Goal: Task Accomplishment & Management: Use online tool/utility

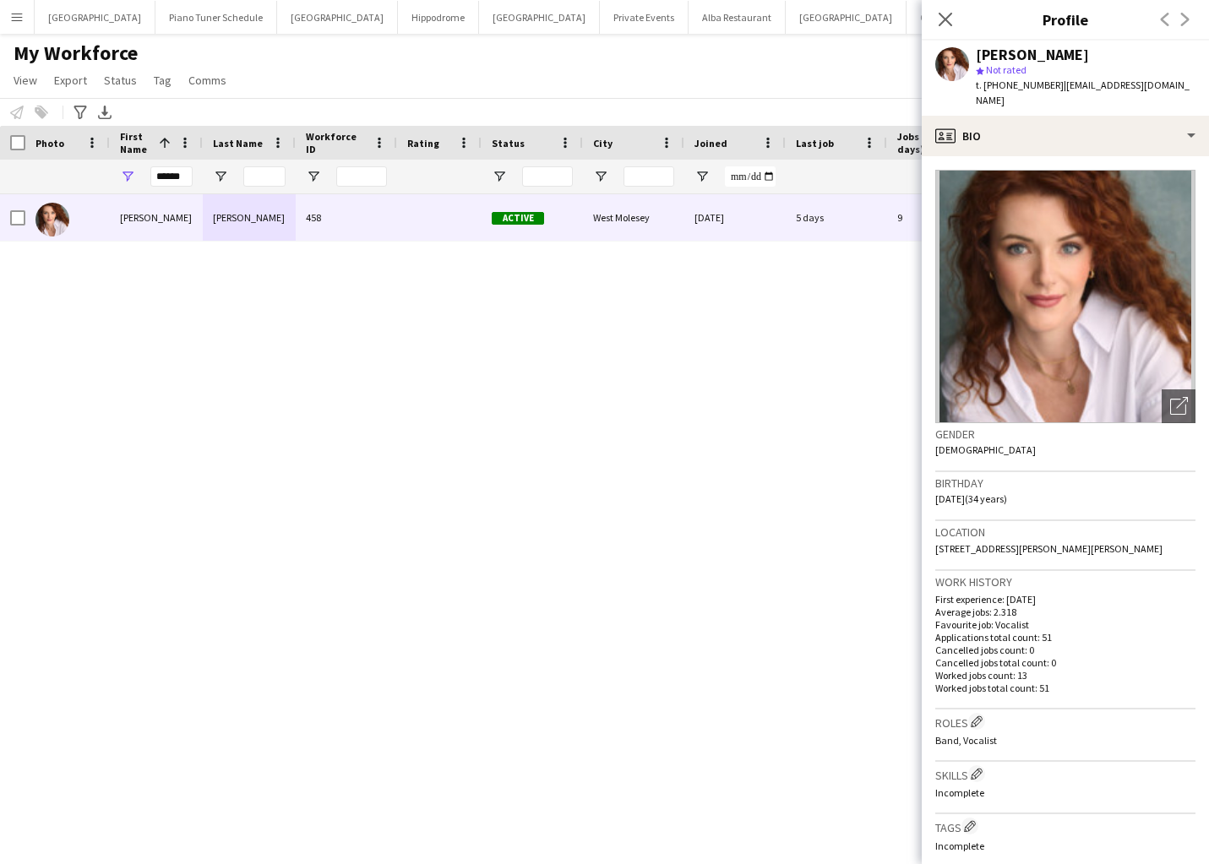
scroll to position [0, 46]
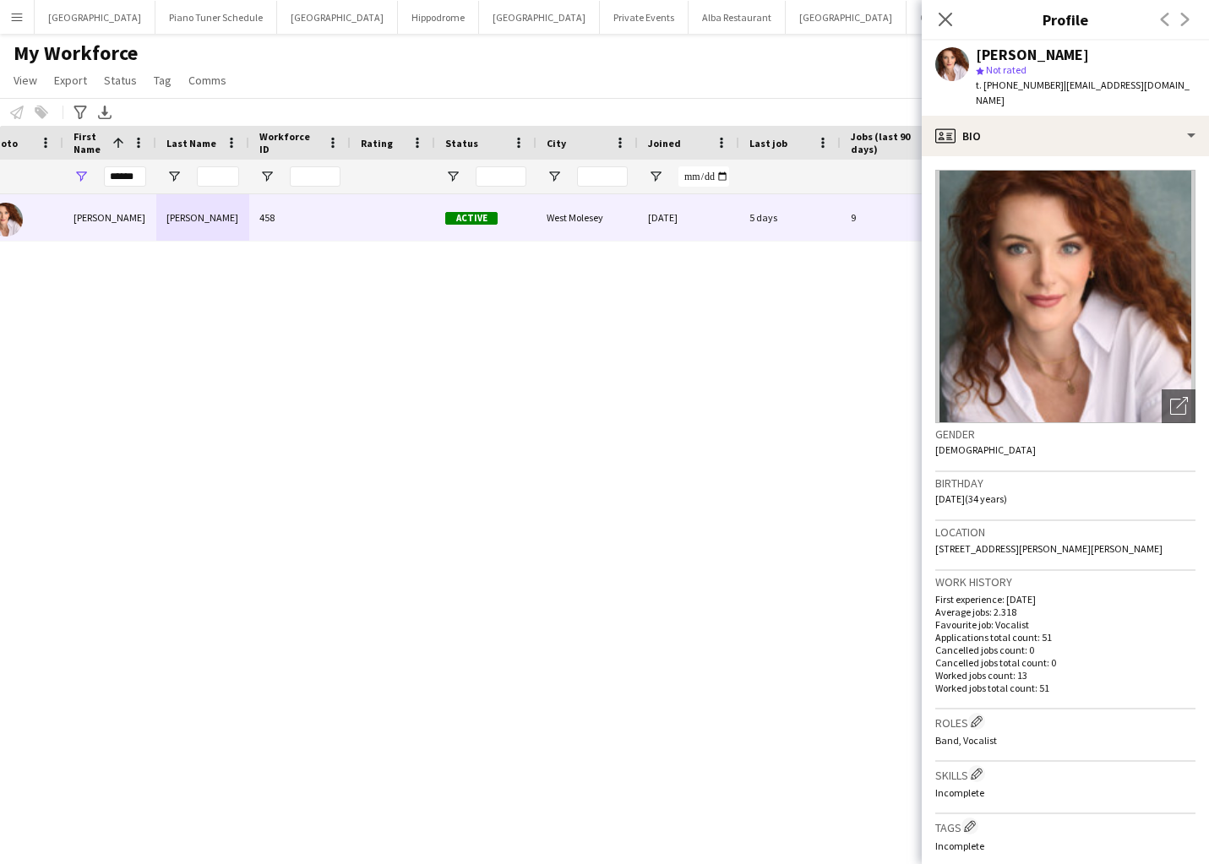
click at [20, 17] on app-icon "Menu" at bounding box center [17, 17] width 14 height 14
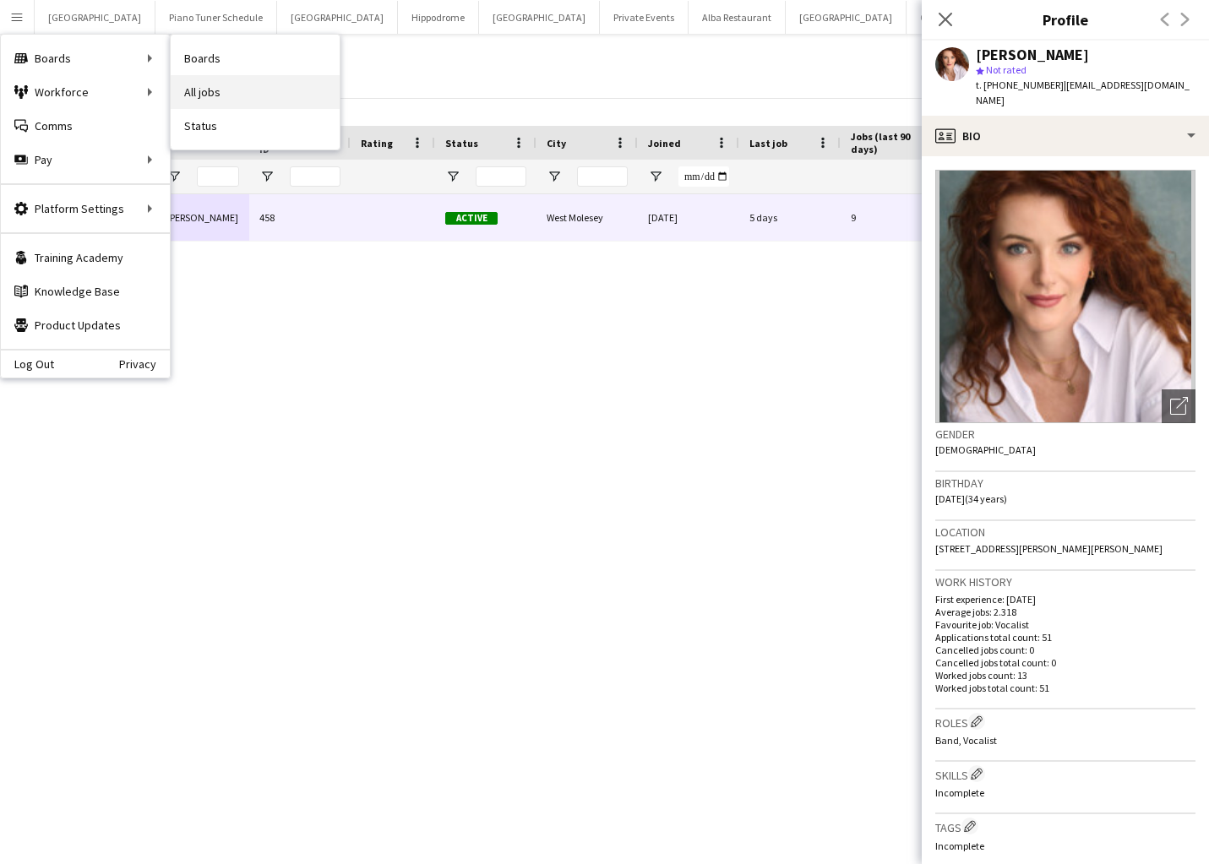
click at [215, 88] on link "All jobs" at bounding box center [255, 92] width 169 height 34
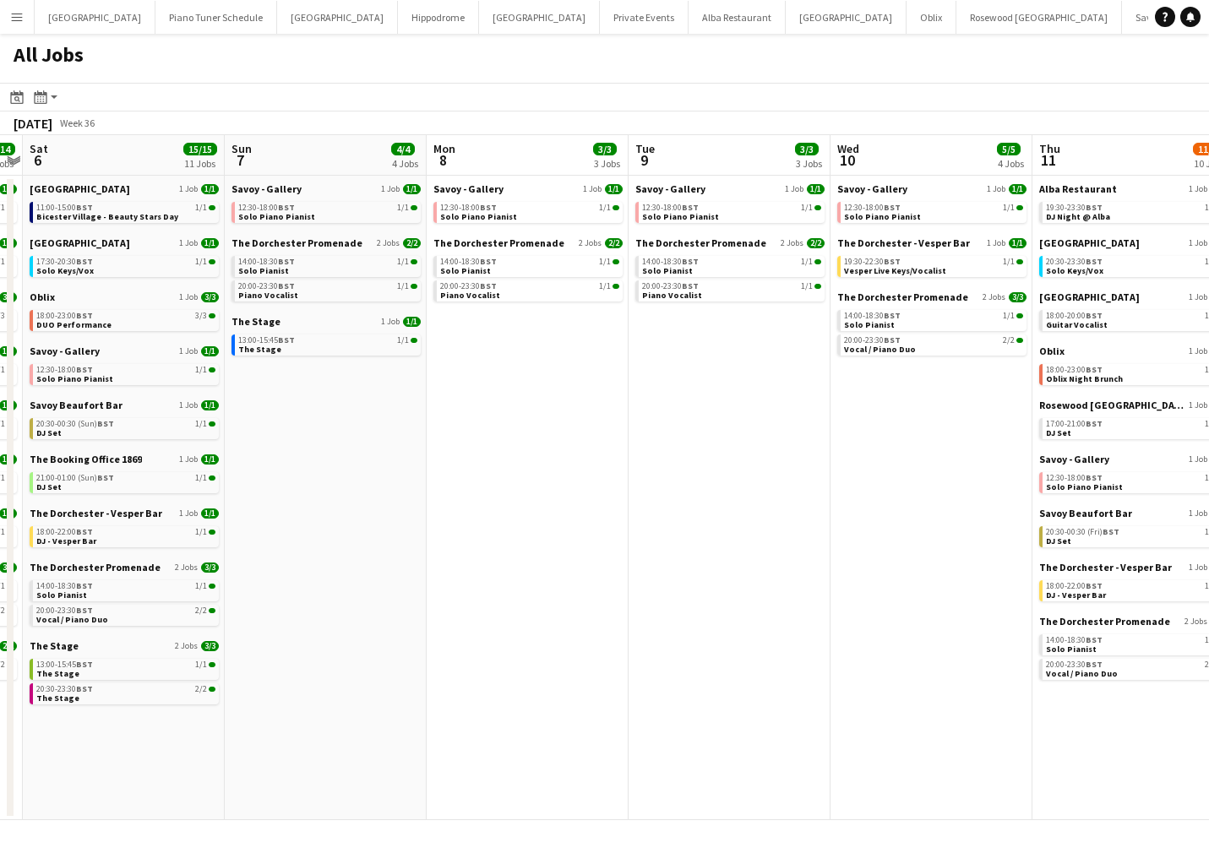
scroll to position [0, 585]
click at [510, 271] on link "14:00-18:30 BST 1/1 Solo Pianist" at bounding box center [527, 265] width 179 height 19
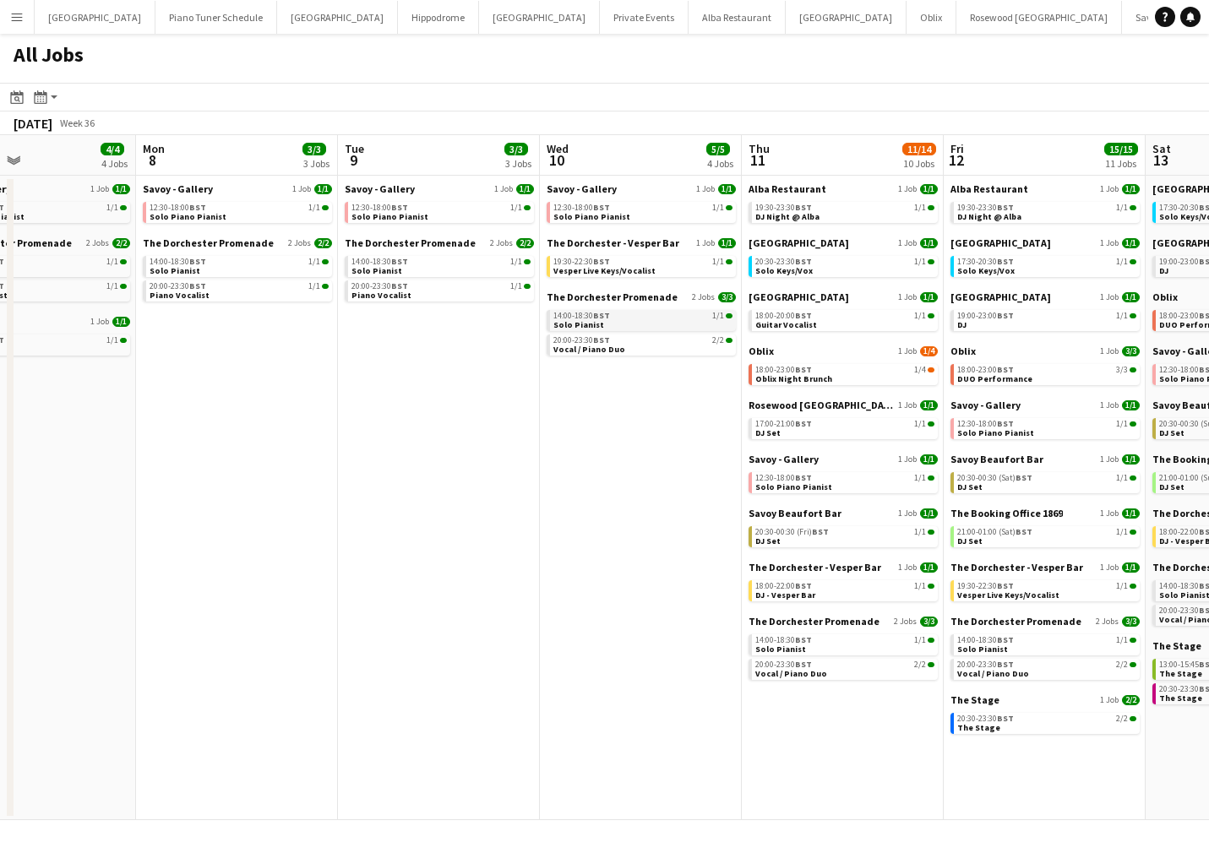
scroll to position [0, 474]
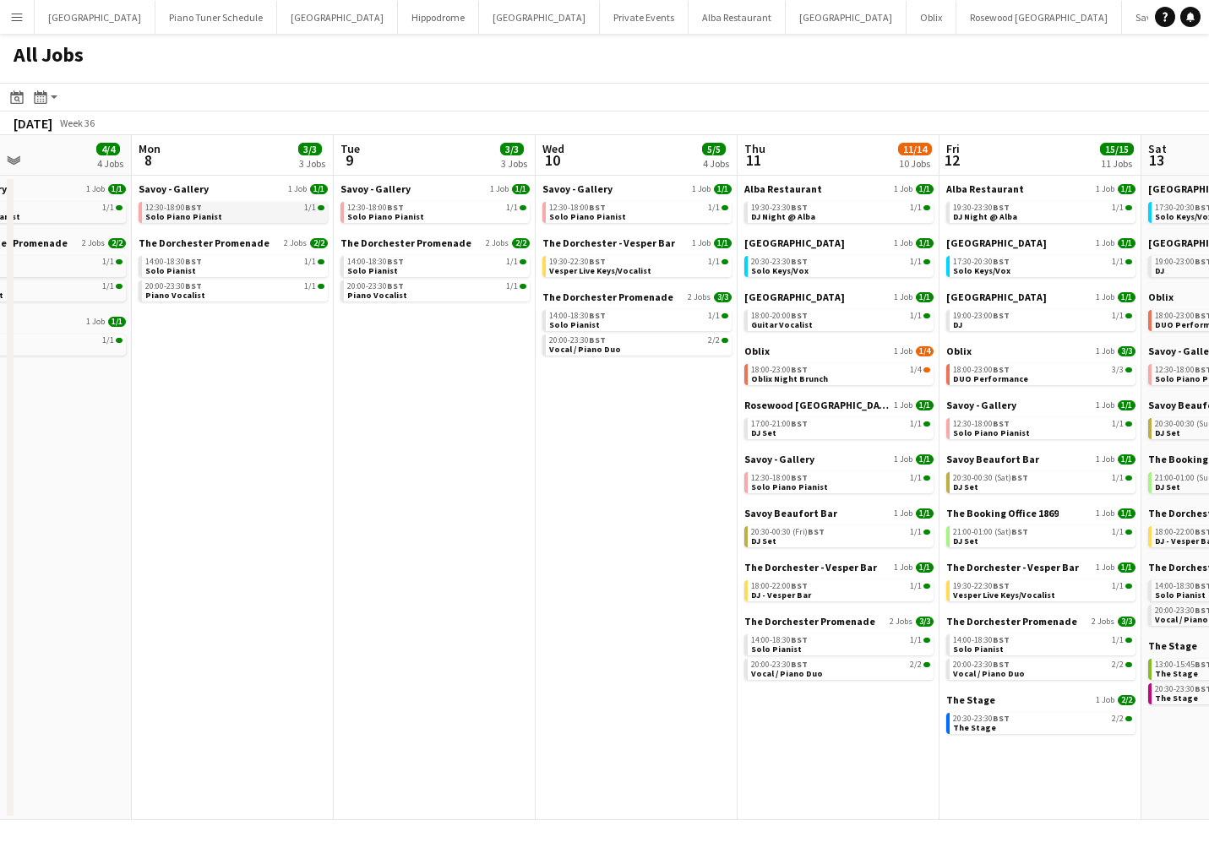
click at [247, 209] on div "12:30-18:00 BST 1/1" at bounding box center [234, 208] width 179 height 8
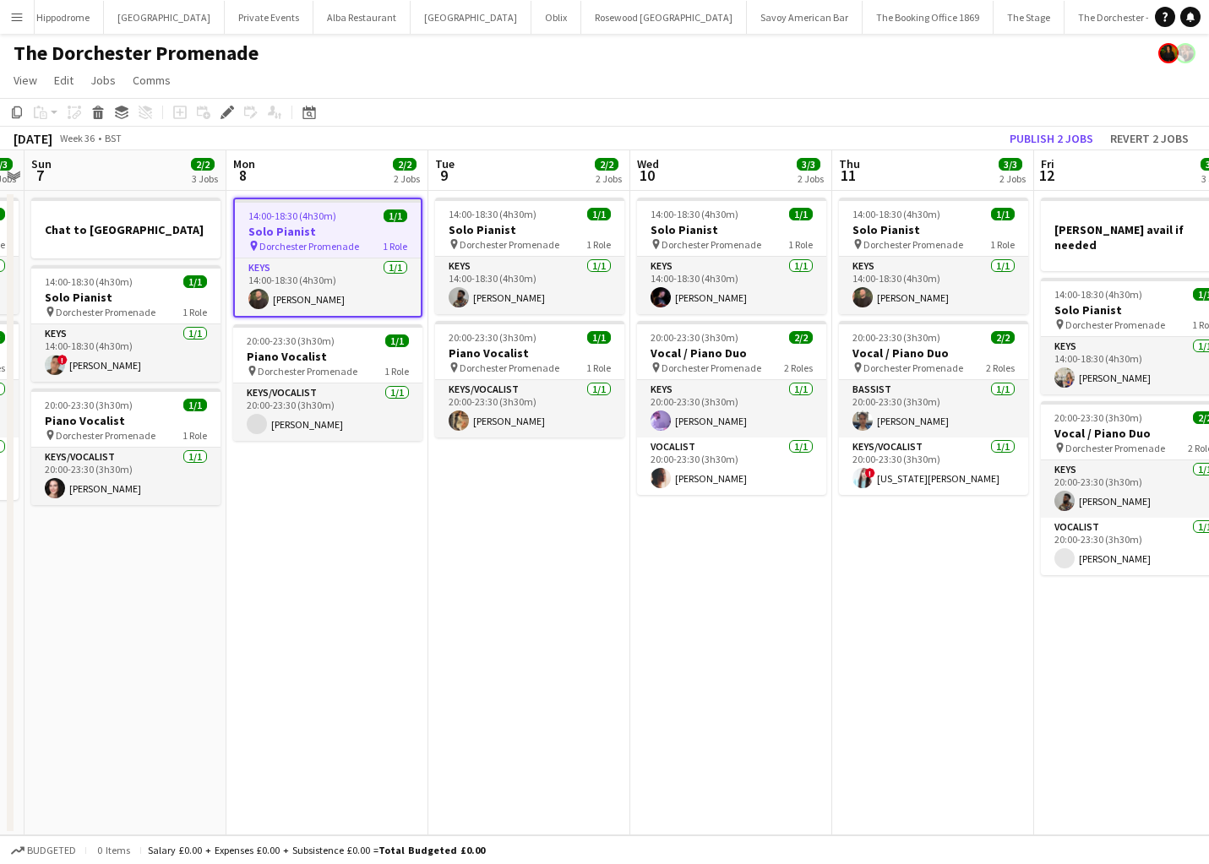
scroll to position [0, 375]
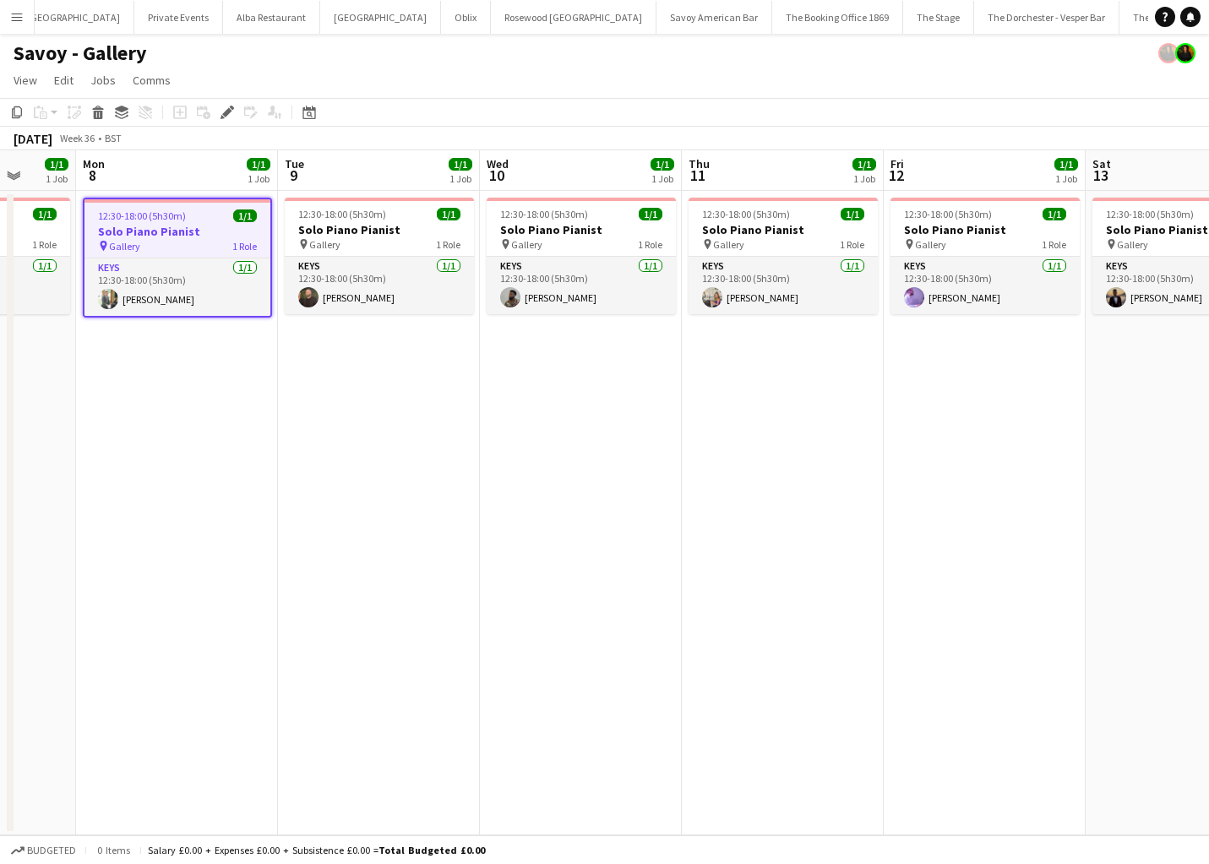
scroll to position [0, 533]
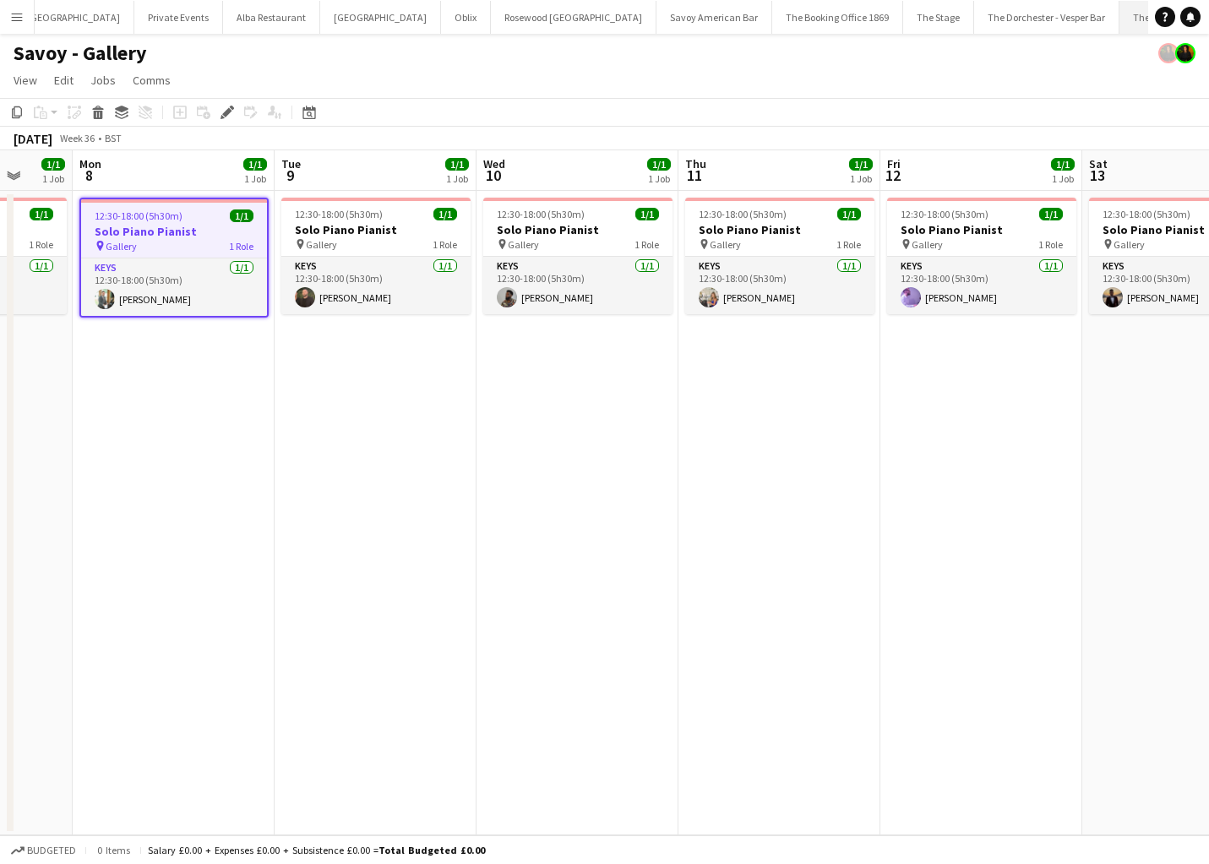
click at [1119, 8] on button "The Dorchester Promenade Close" at bounding box center [1192, 17] width 146 height 33
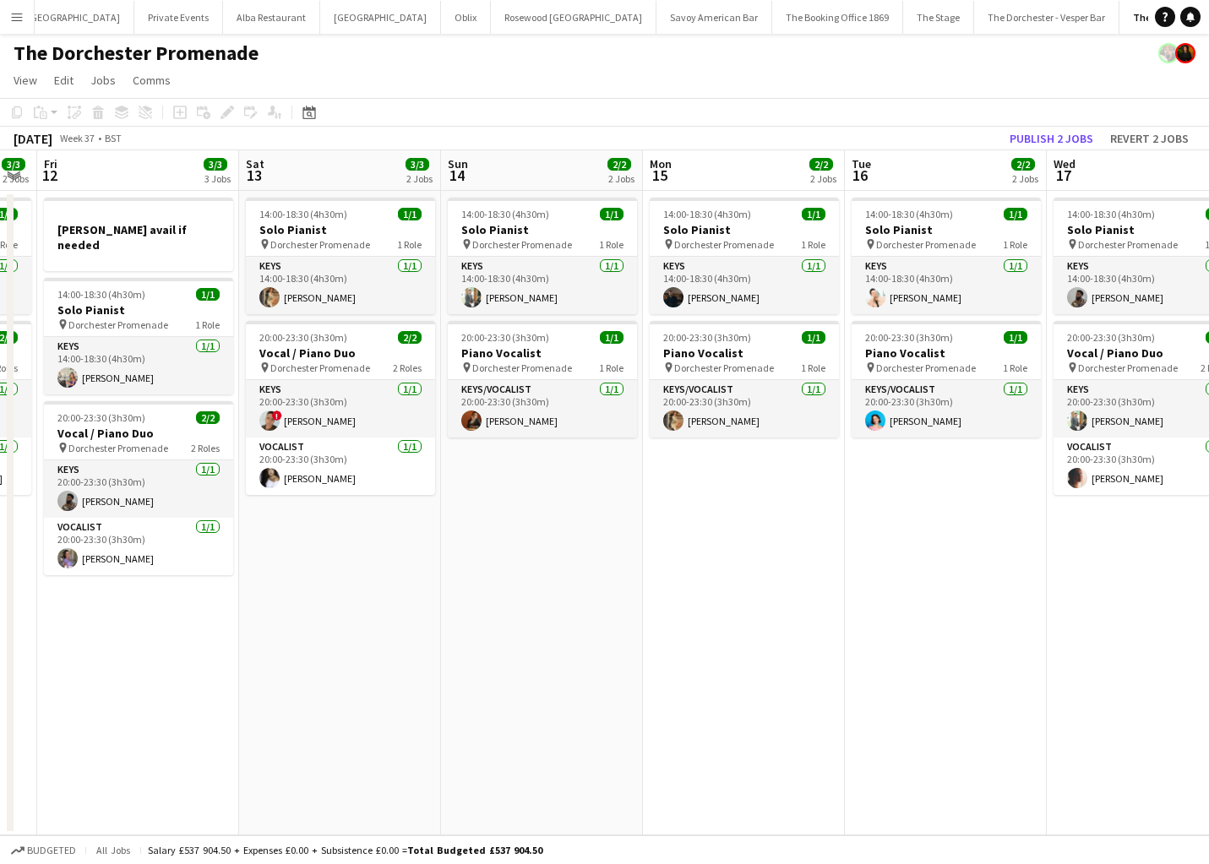
scroll to position [0, 584]
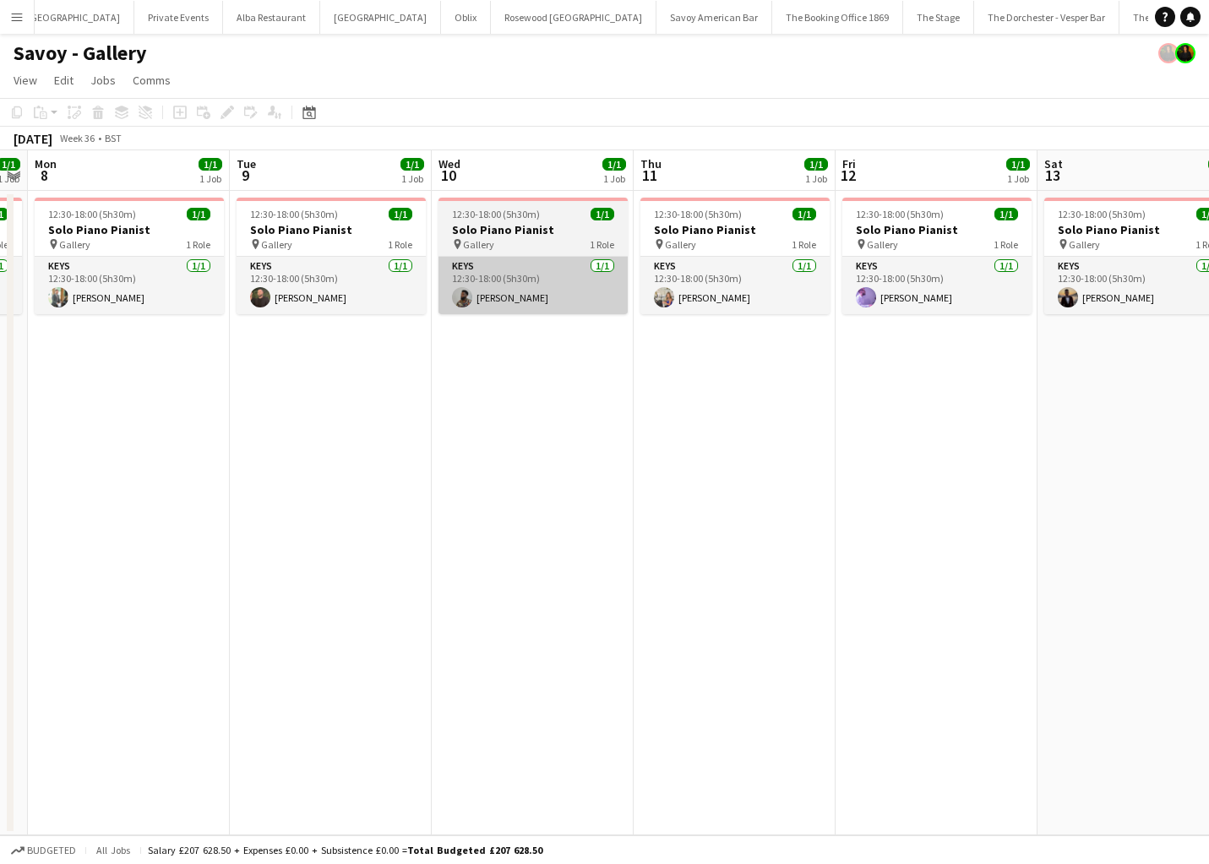
scroll to position [0, 606]
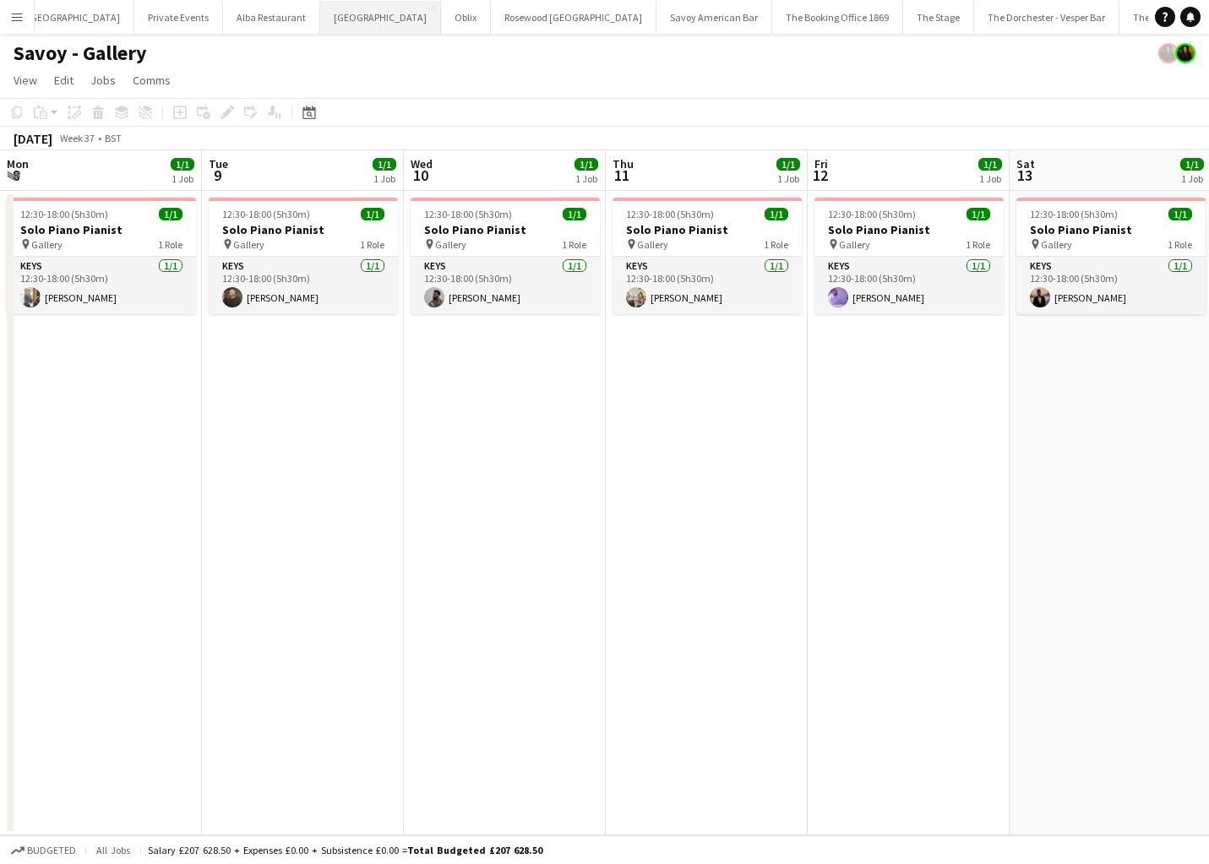
click at [320, 19] on button "[GEOGRAPHIC_DATA]" at bounding box center [380, 17] width 121 height 33
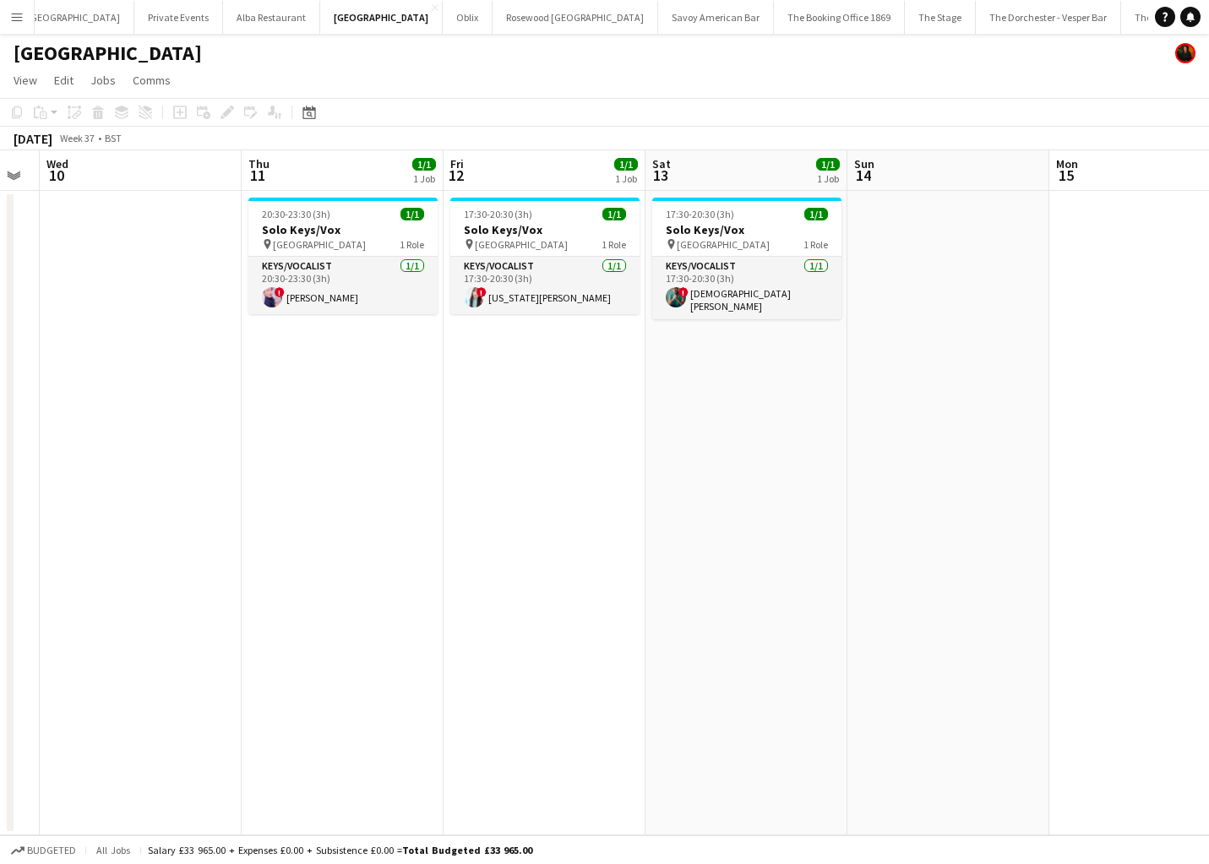
scroll to position [0, 602]
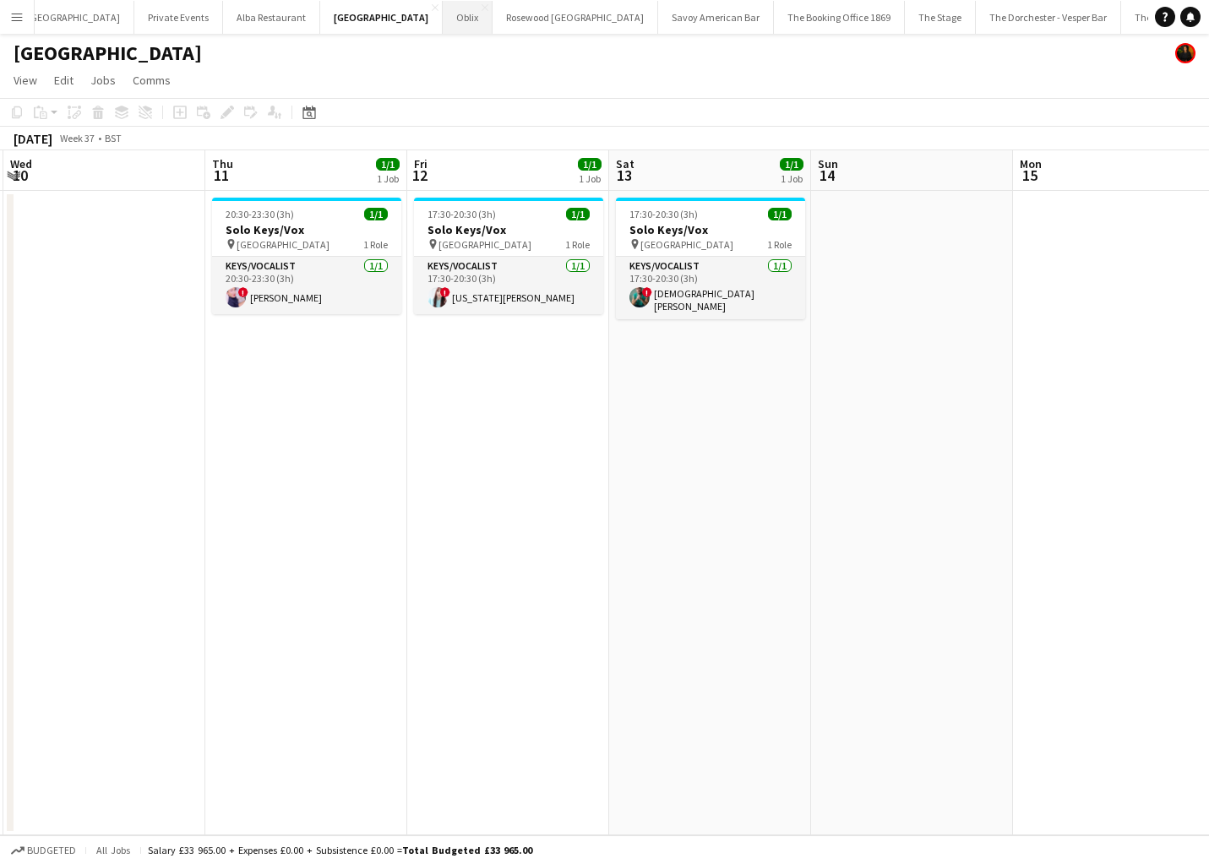
click at [443, 11] on button "Oblix Close" at bounding box center [468, 17] width 50 height 33
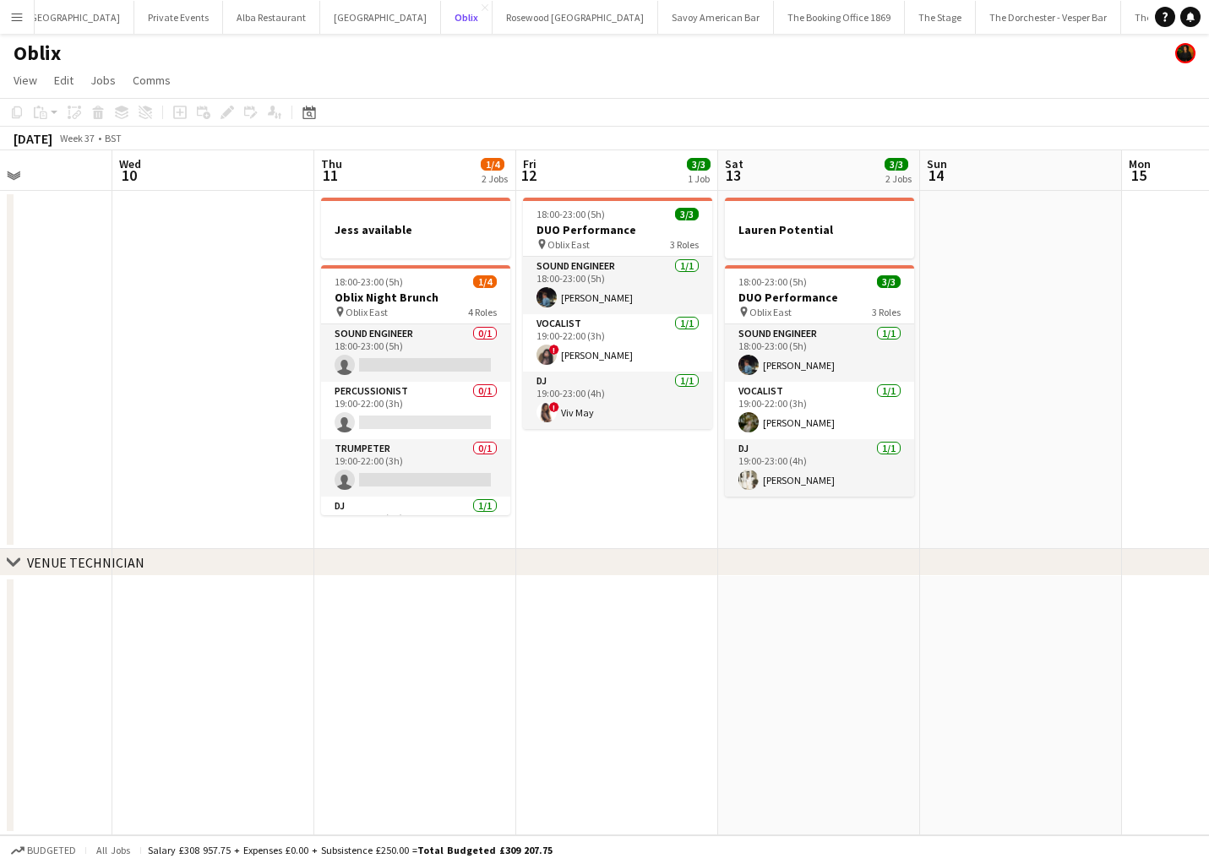
scroll to position [0, 529]
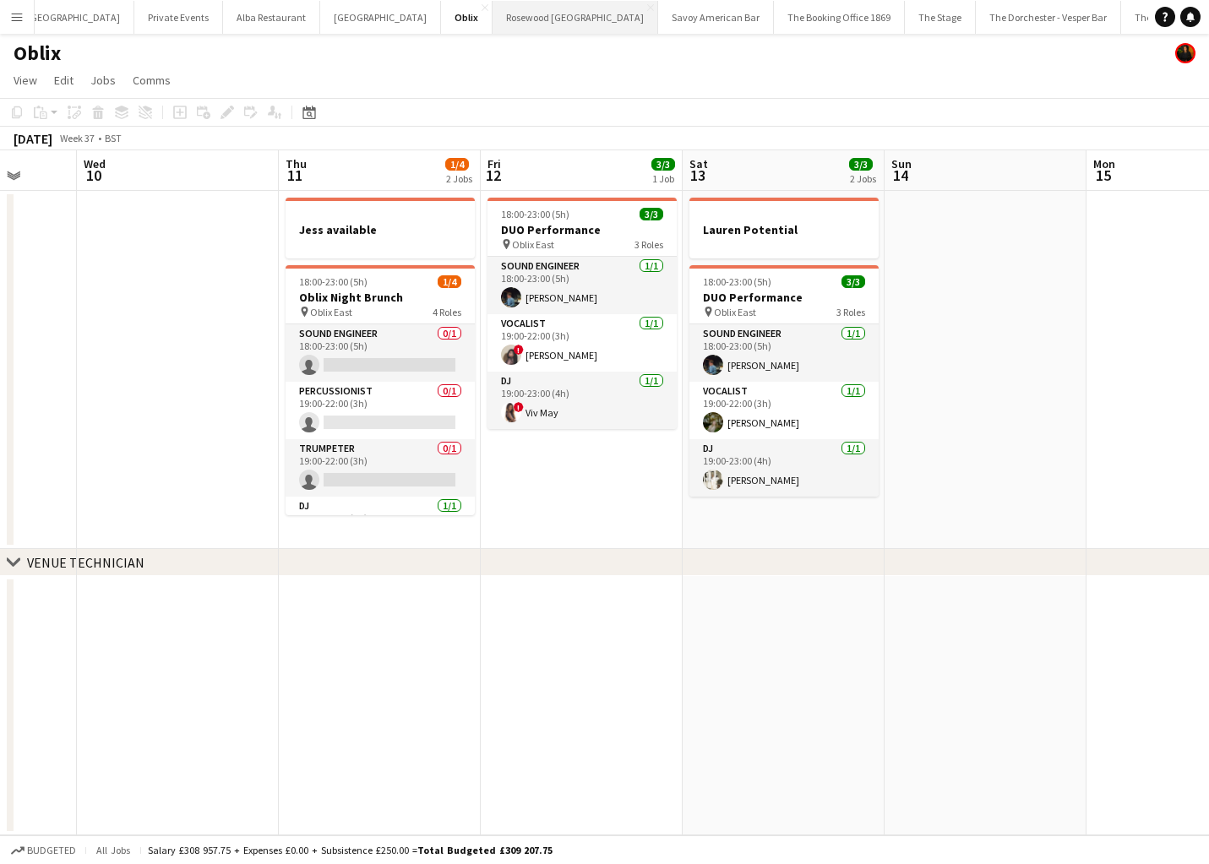
click at [492, 11] on button "Rosewood [GEOGRAPHIC_DATA] Close" at bounding box center [575, 17] width 166 height 33
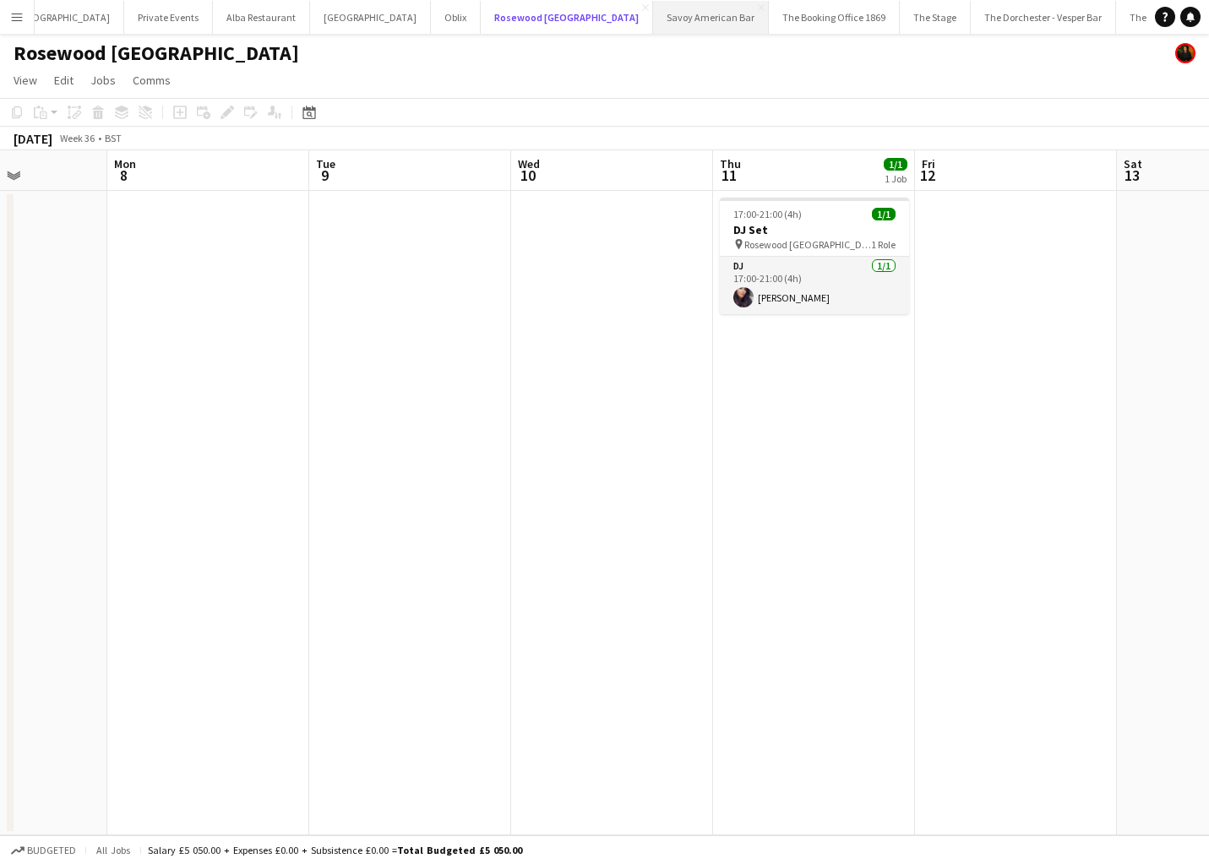
scroll to position [0, 485]
click at [644, 19] on button "Savoy American Bar Close" at bounding box center [702, 17] width 116 height 33
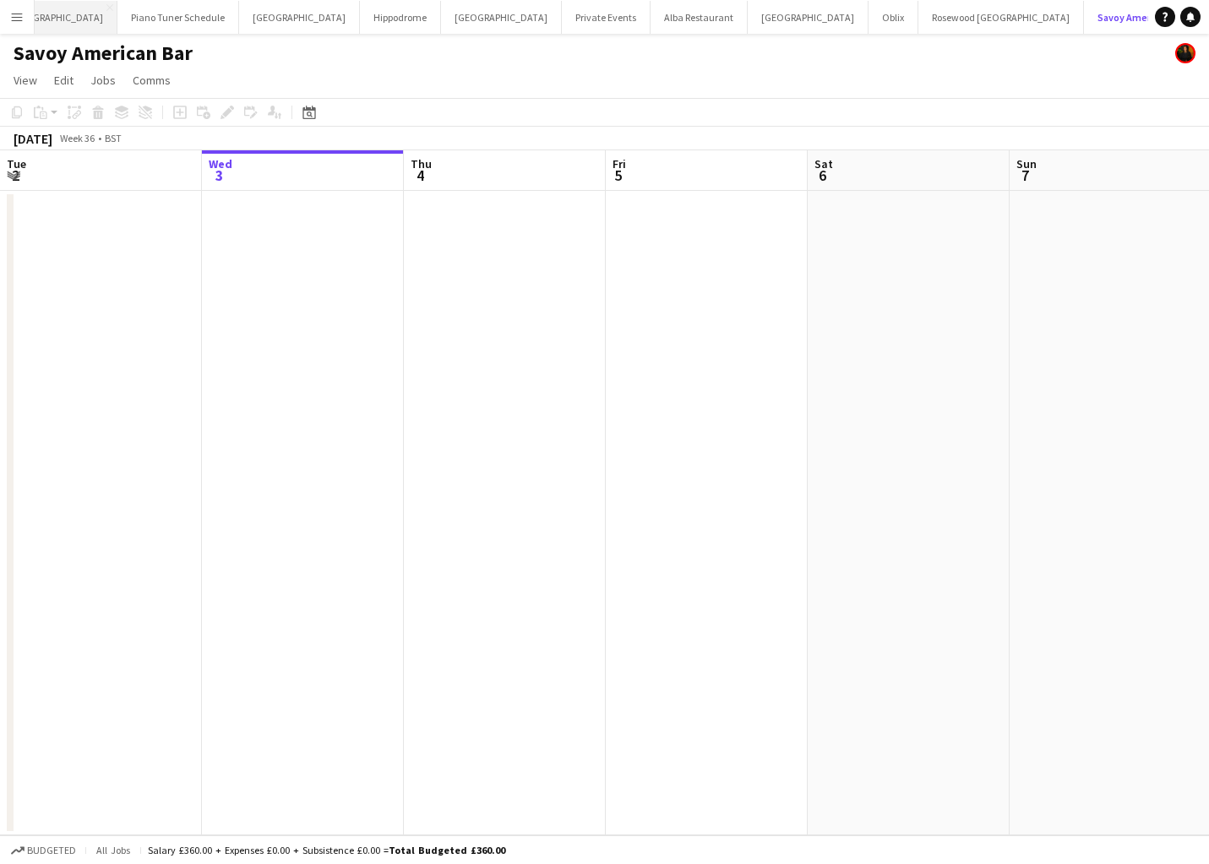
scroll to position [0, 14]
click at [6, 20] on button "Menu" at bounding box center [17, 17] width 34 height 34
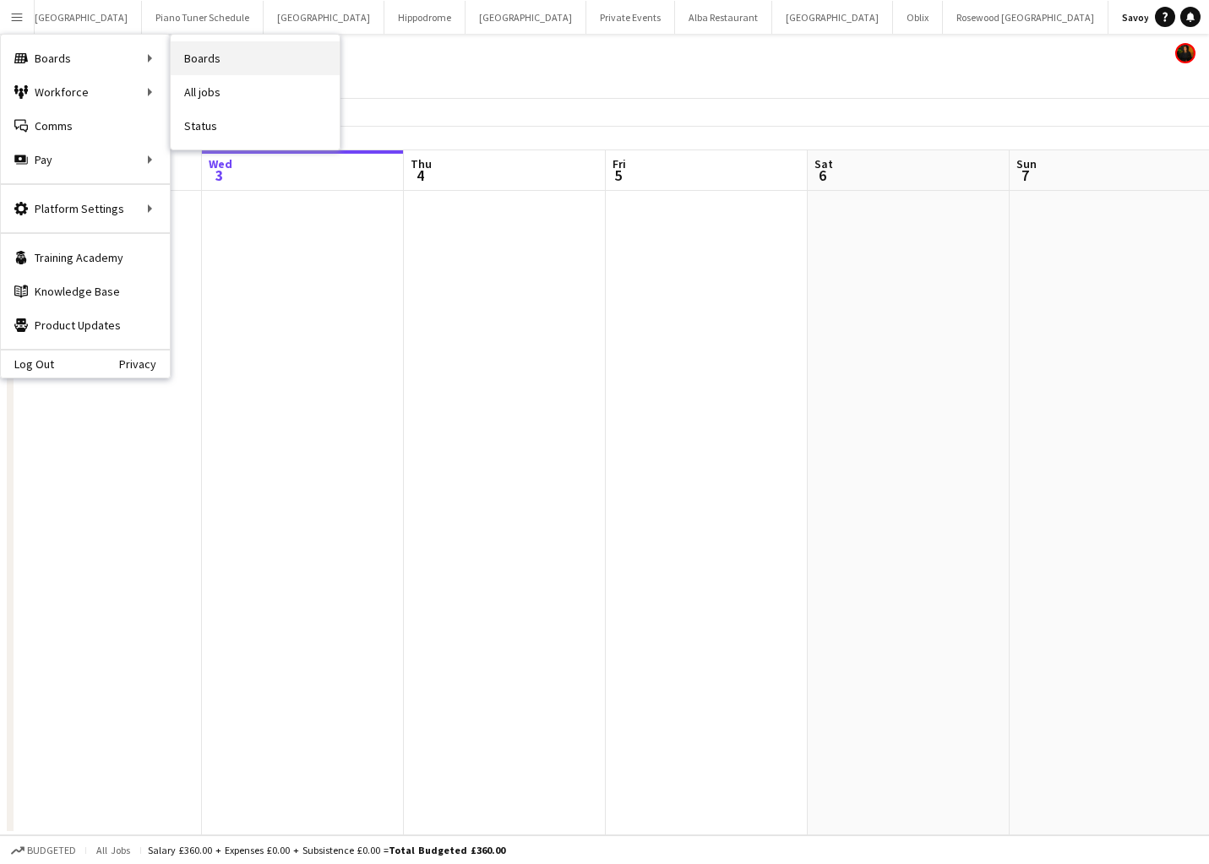
click at [276, 67] on link "Boards" at bounding box center [255, 58] width 169 height 34
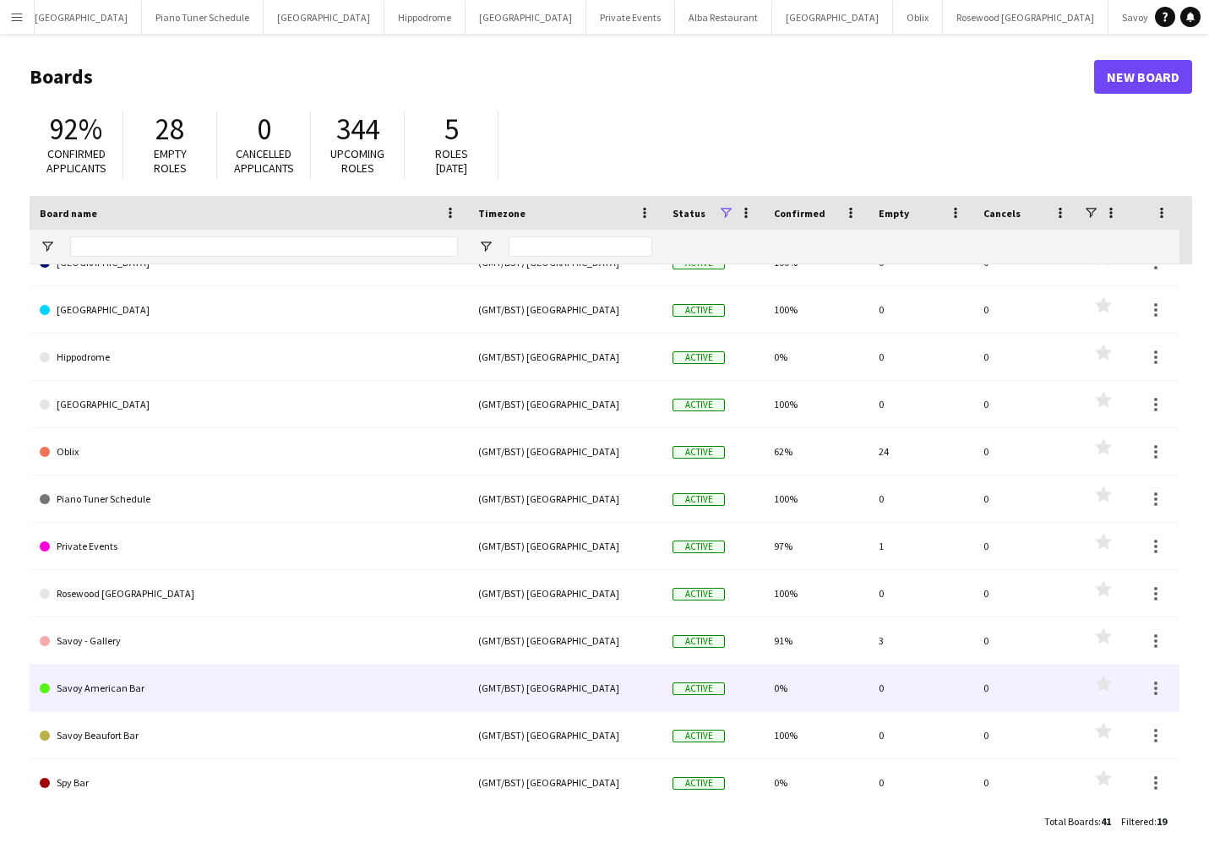
scroll to position [79, 0]
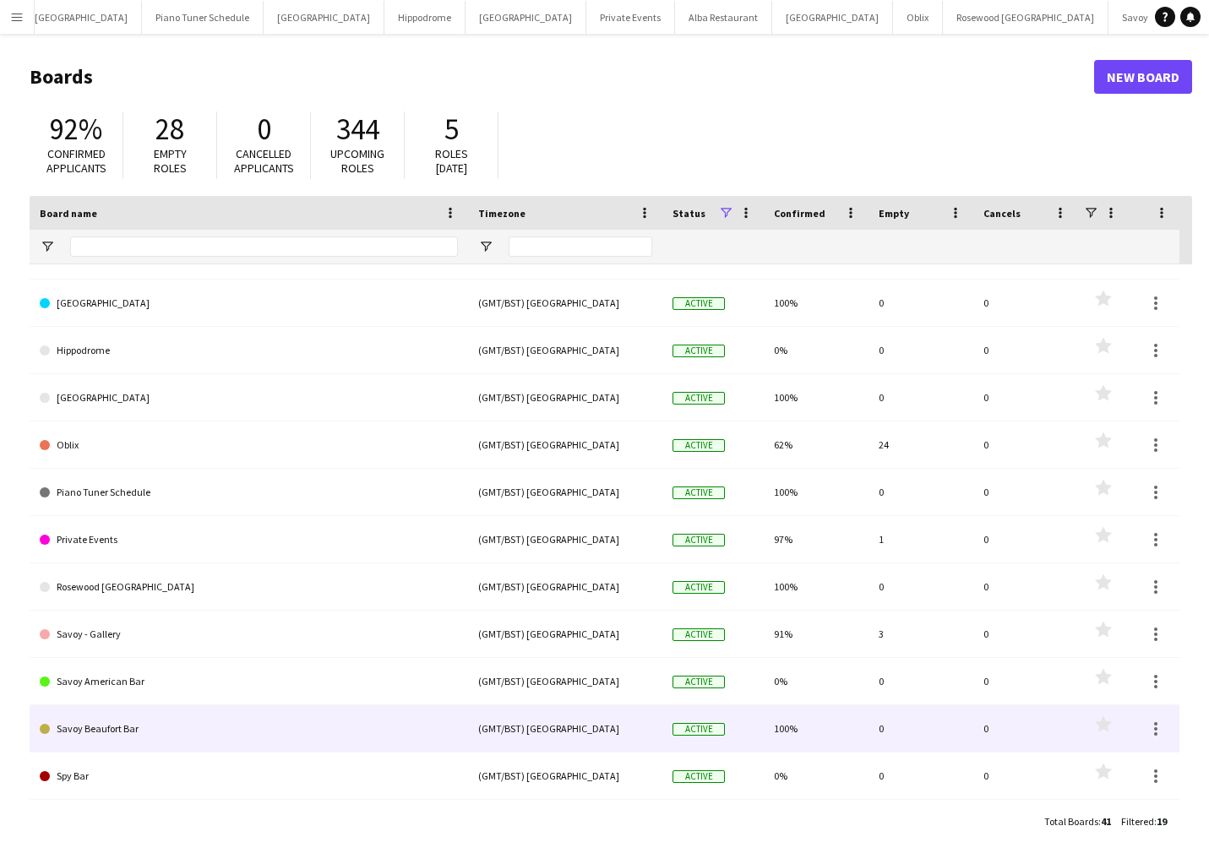
click at [133, 720] on link "Savoy Beaufort Bar" at bounding box center [249, 728] width 418 height 47
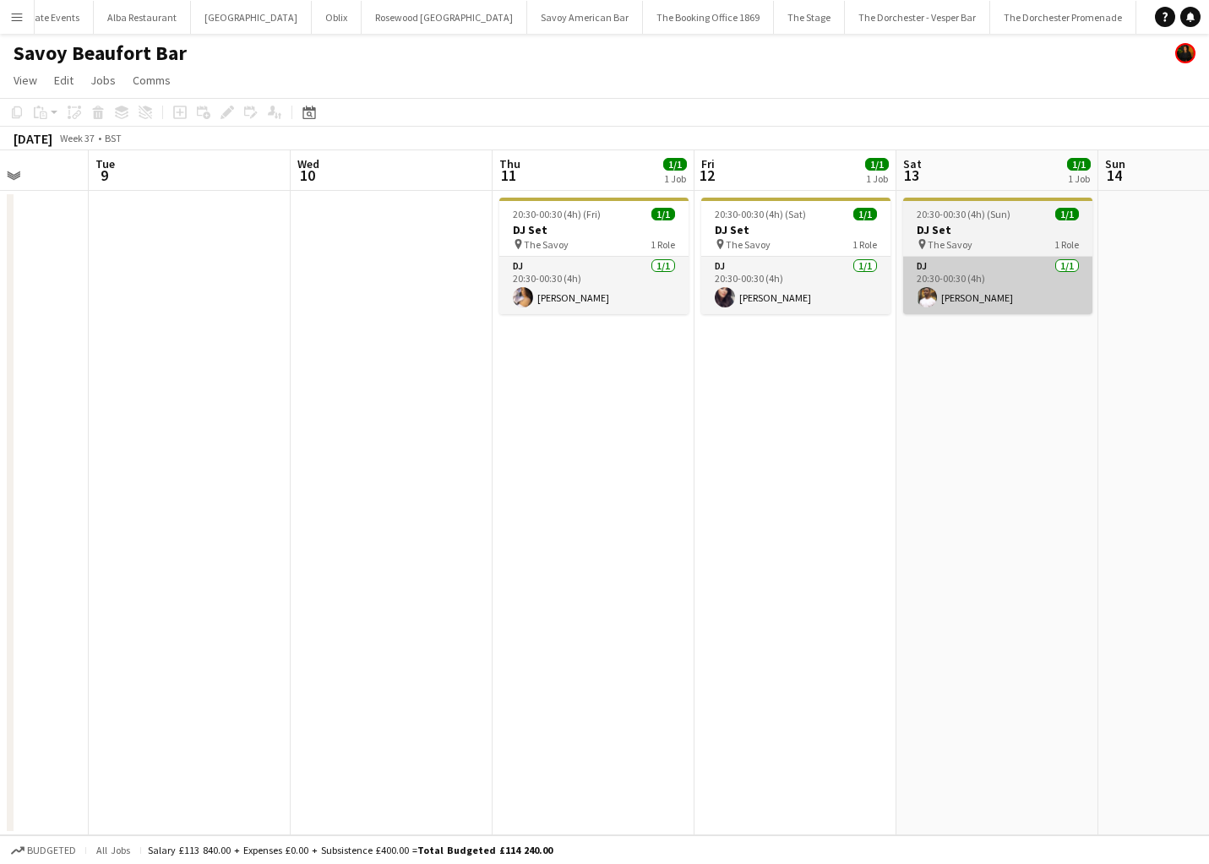
scroll to position [0, 531]
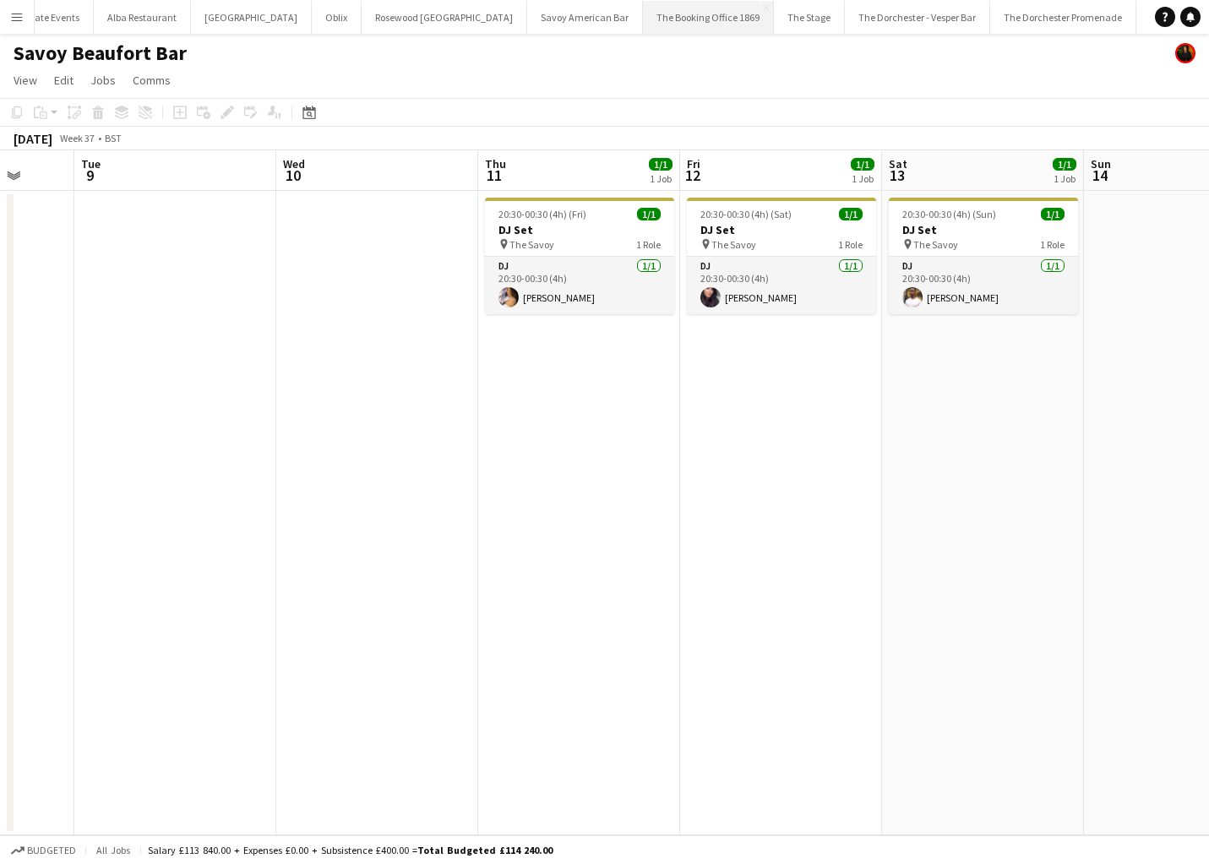
click at [643, 20] on button "The Booking Office 1869 Close" at bounding box center [708, 17] width 131 height 33
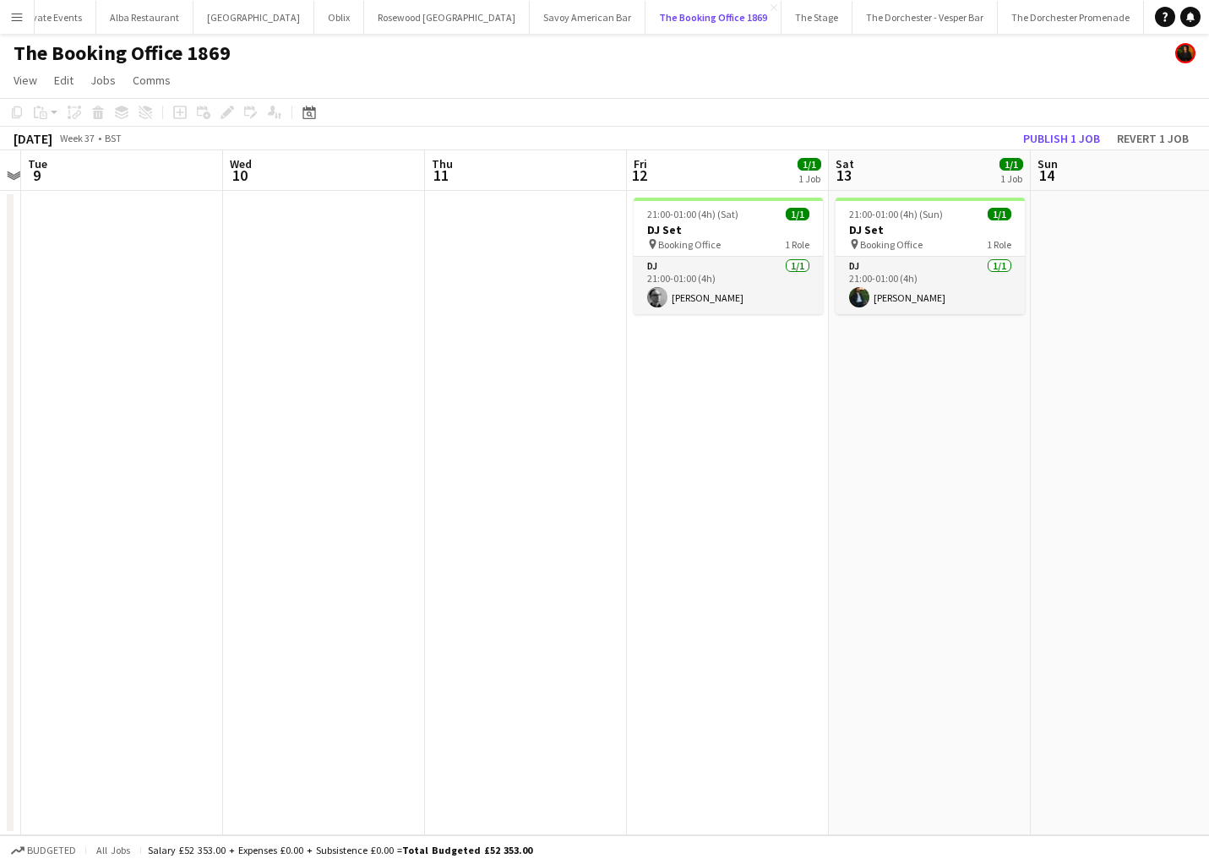
scroll to position [0, 585]
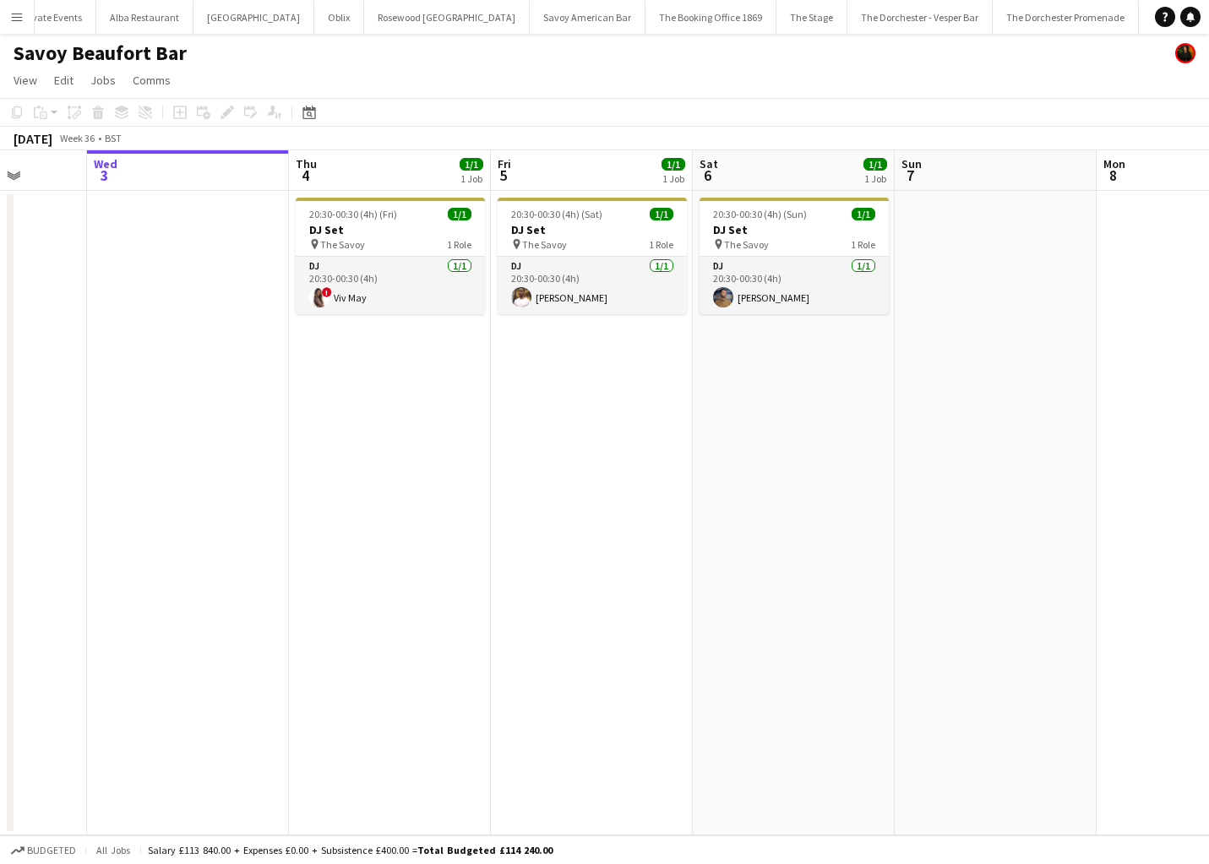
scroll to position [0, 518]
click at [847, 15] on button "The Dorchester - Vesper Bar Close" at bounding box center [919, 17] width 145 height 33
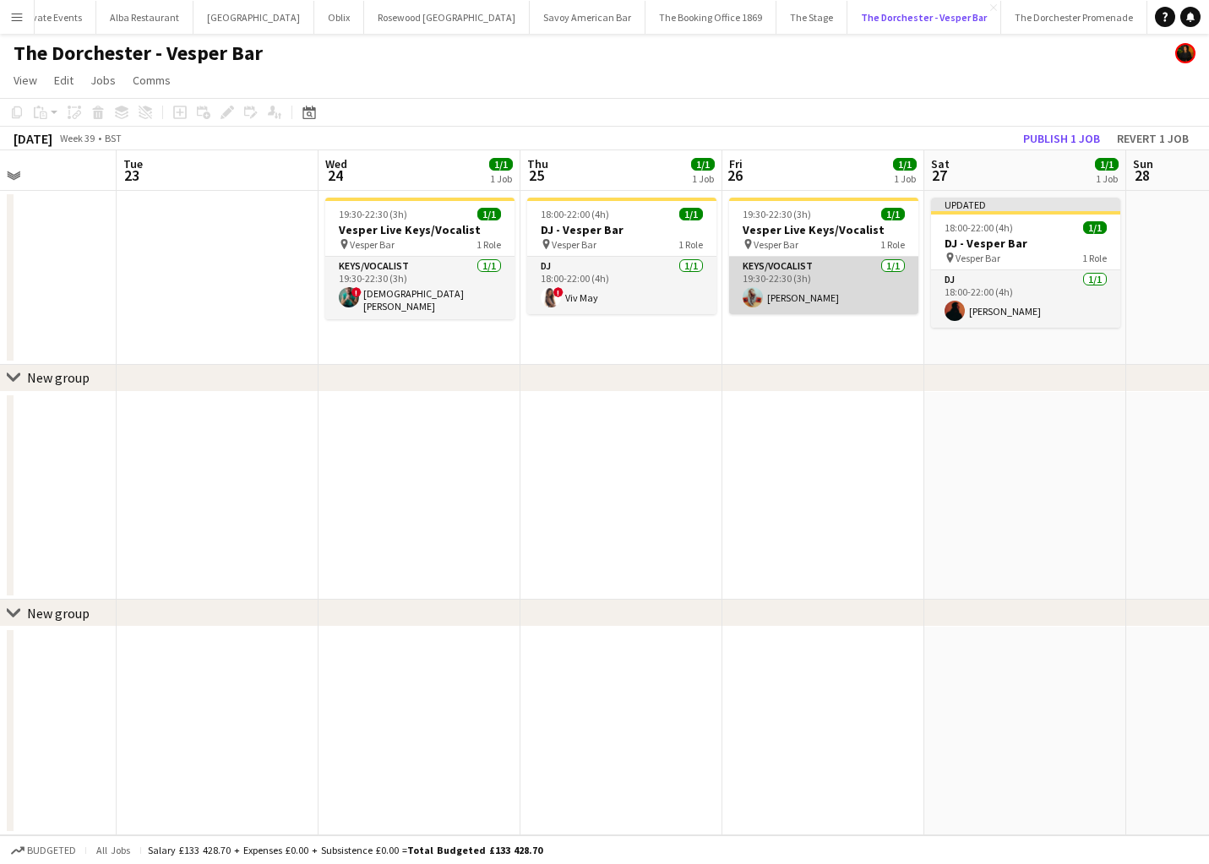
scroll to position [0, 491]
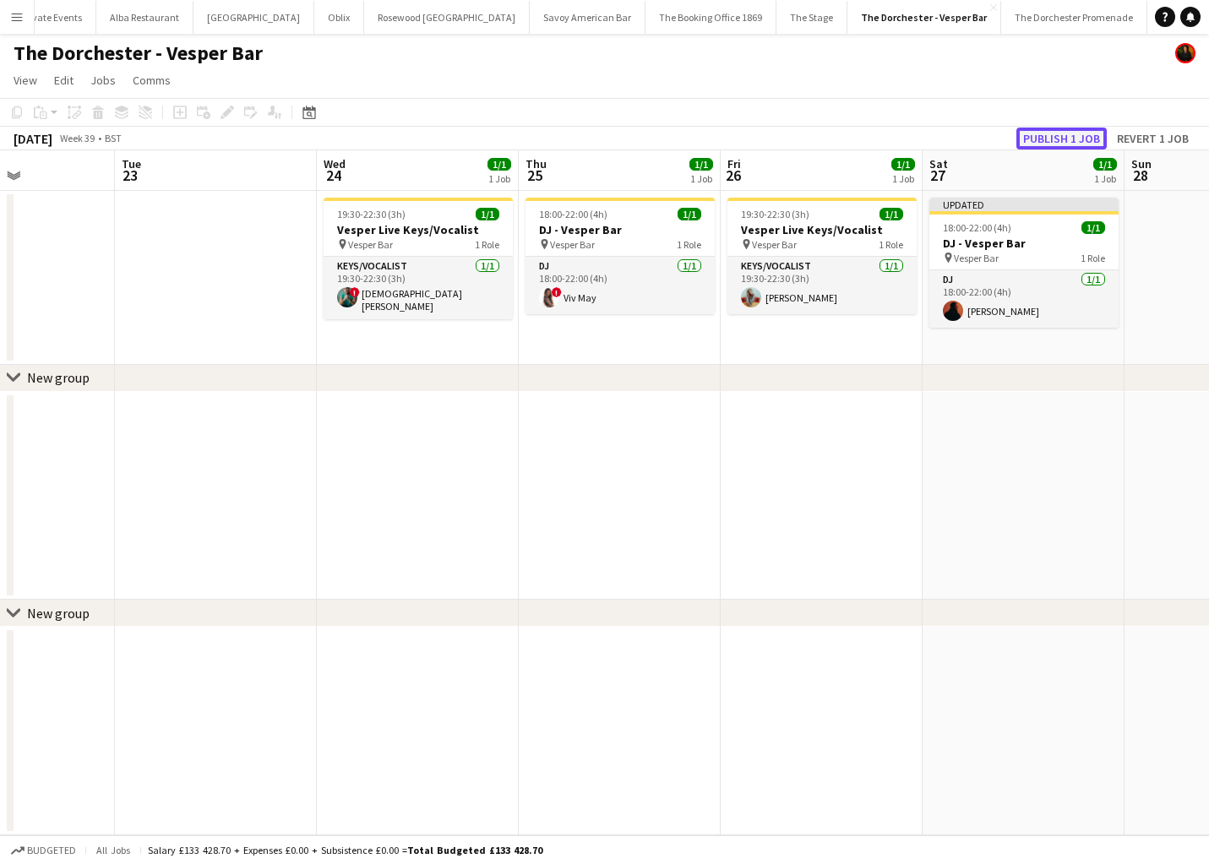
click at [1054, 137] on button "Publish 1 job" at bounding box center [1061, 139] width 90 height 22
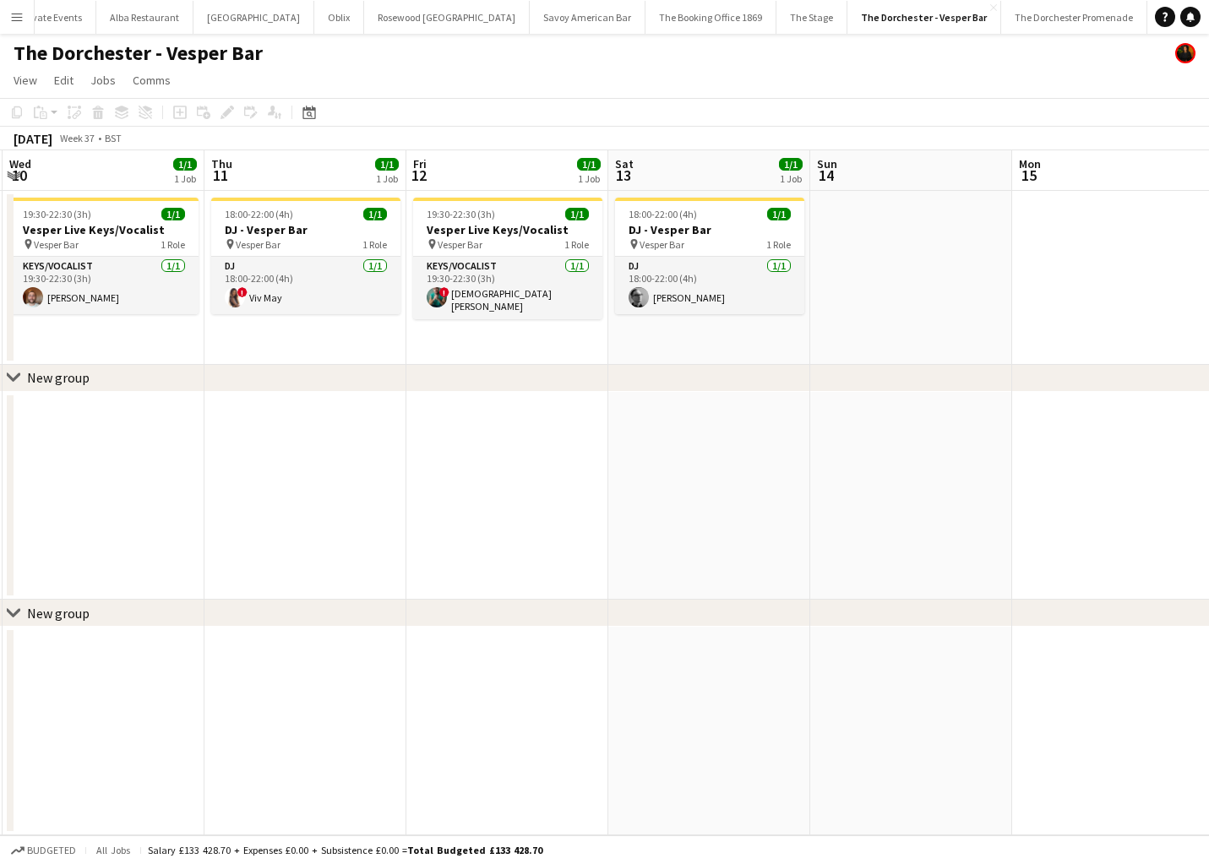
scroll to position [0, 617]
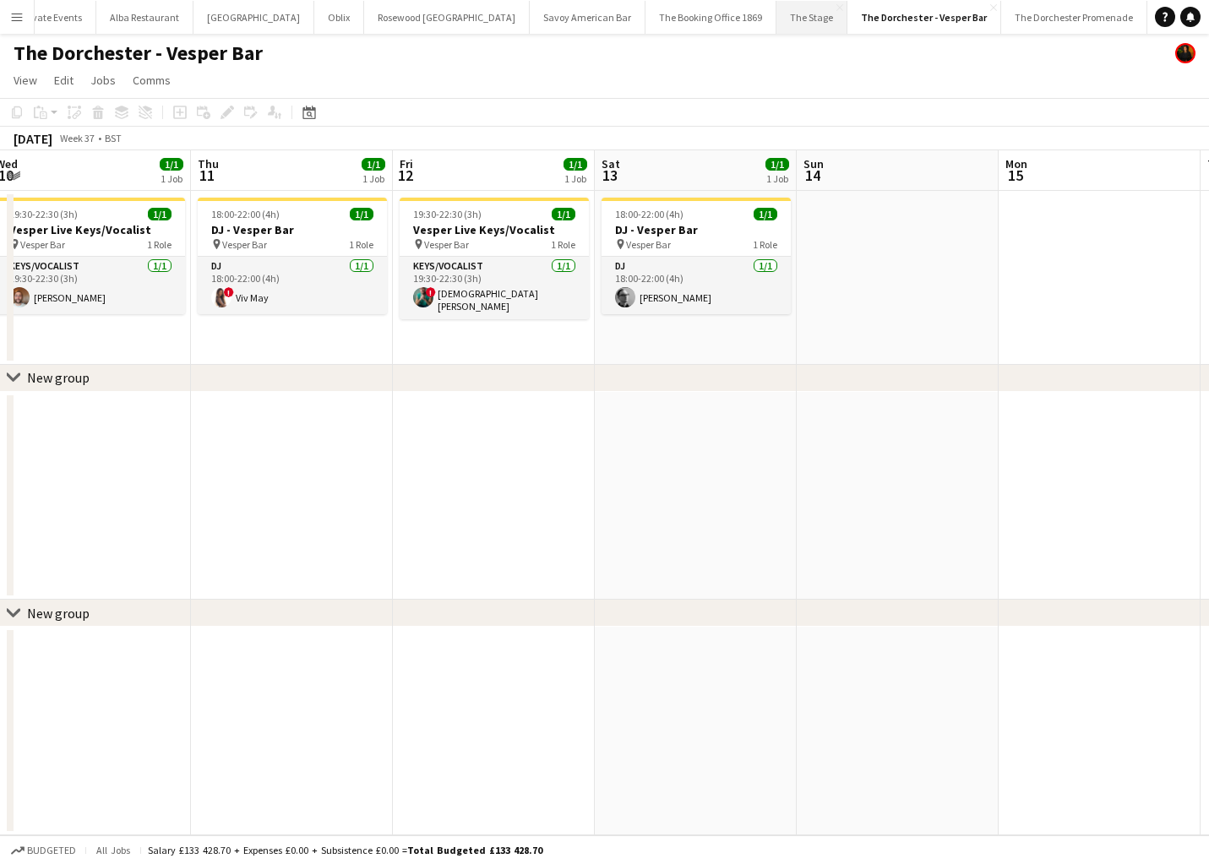
click at [776, 16] on button "The Stage Close" at bounding box center [811, 17] width 71 height 33
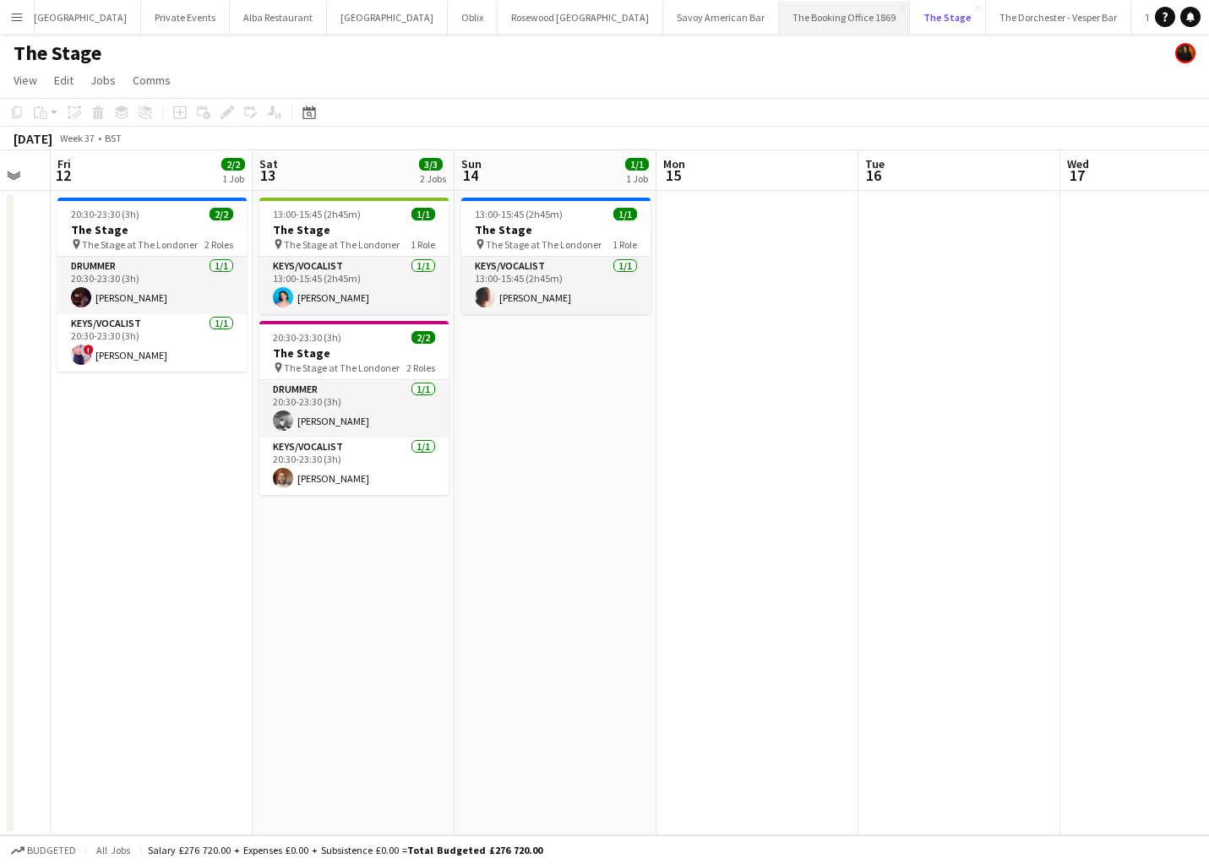
scroll to position [0, 445]
click at [243, 14] on button "Alba Restaurant Close" at bounding box center [291, 17] width 97 height 33
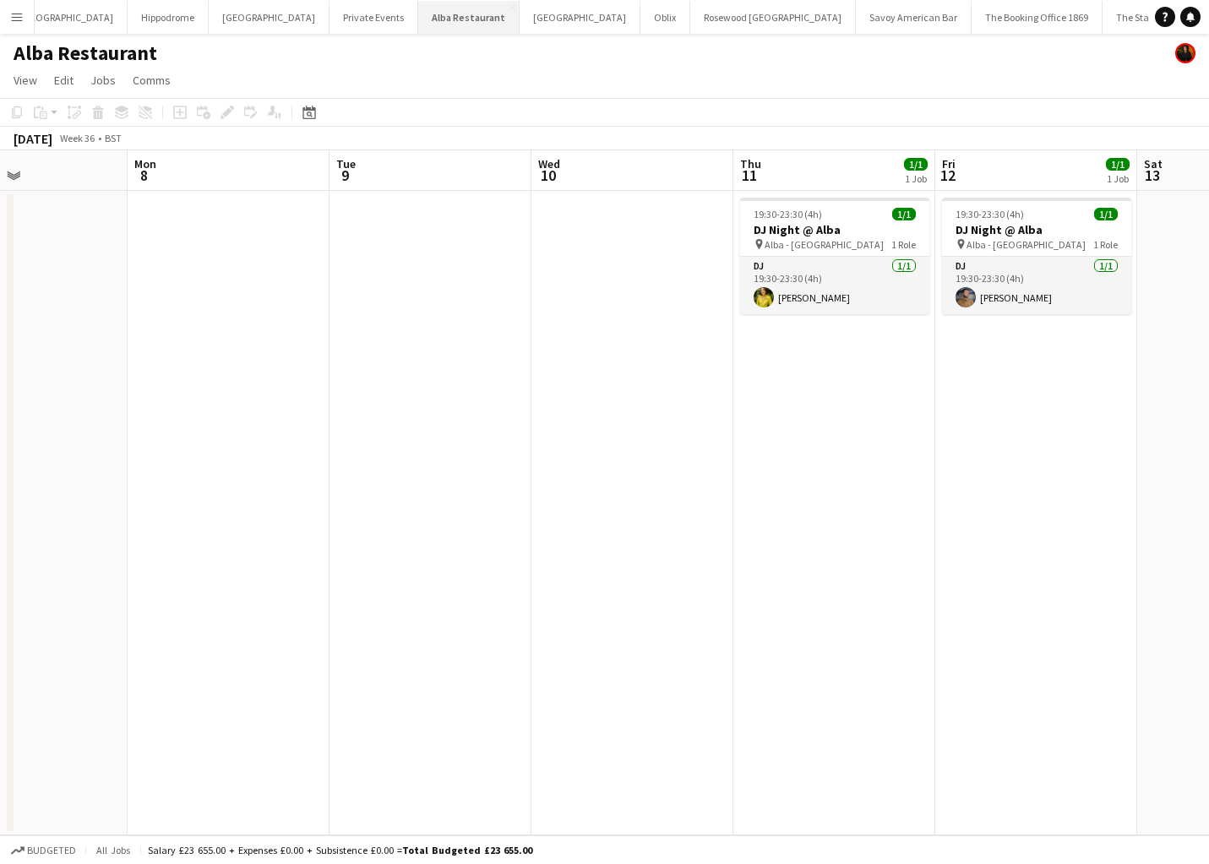
scroll to position [0, 267]
click at [212, 19] on button "[GEOGRAPHIC_DATA]" at bounding box center [272, 17] width 121 height 33
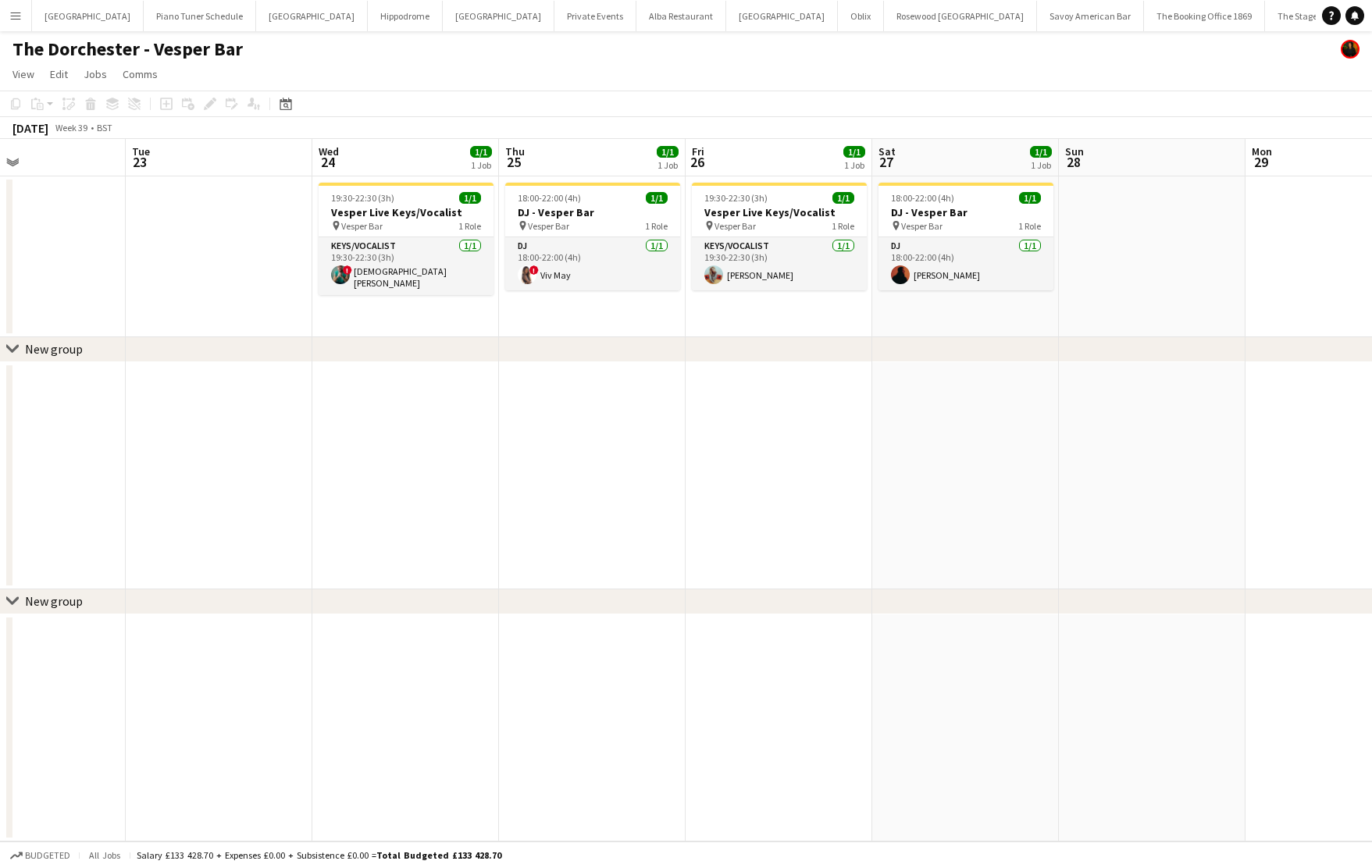
scroll to position [0, 508]
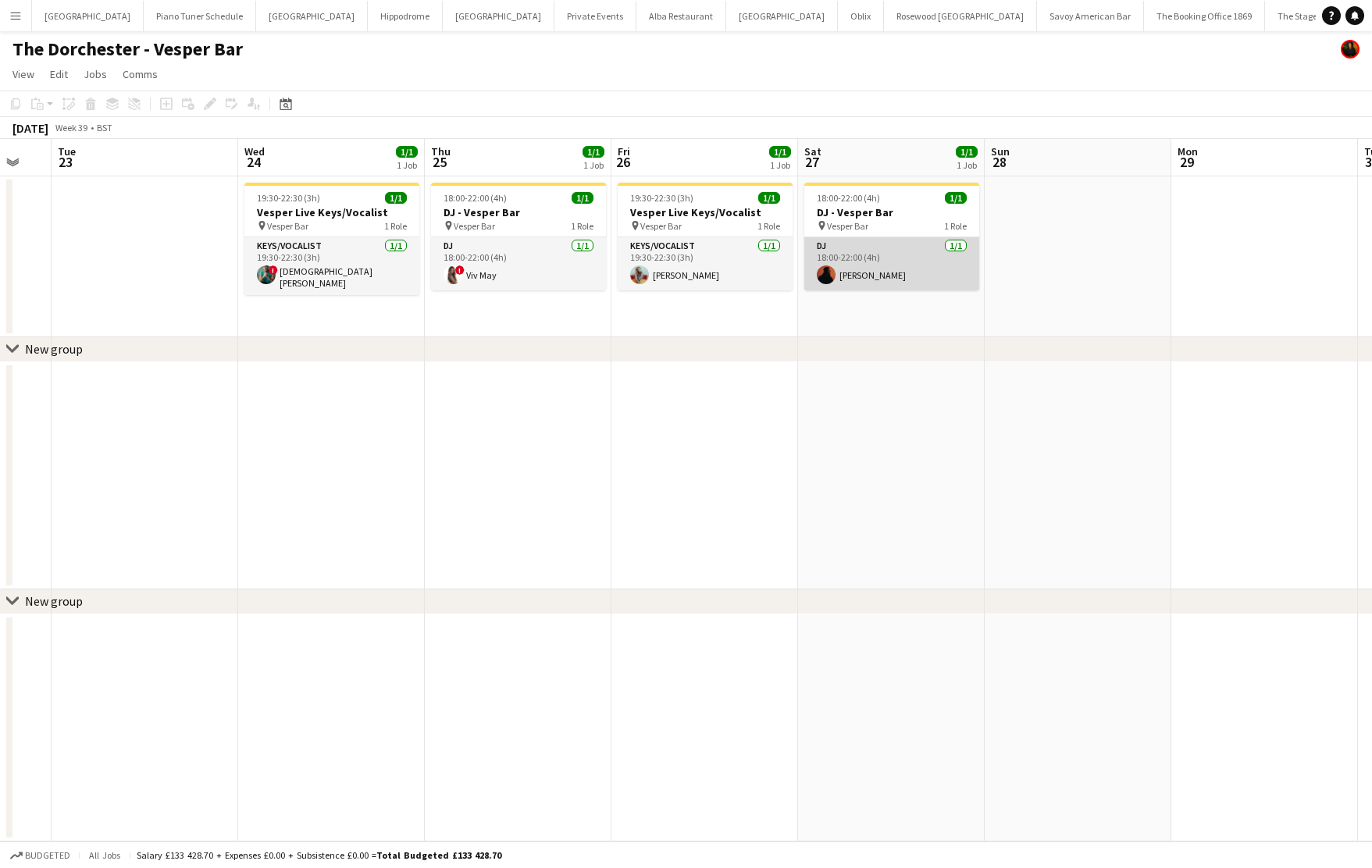
click at [890, 245] on app-card-role "DJ [DATE] 18:00-22:00 (4h) [PERSON_NAME]" at bounding box center [891, 263] width 175 height 53
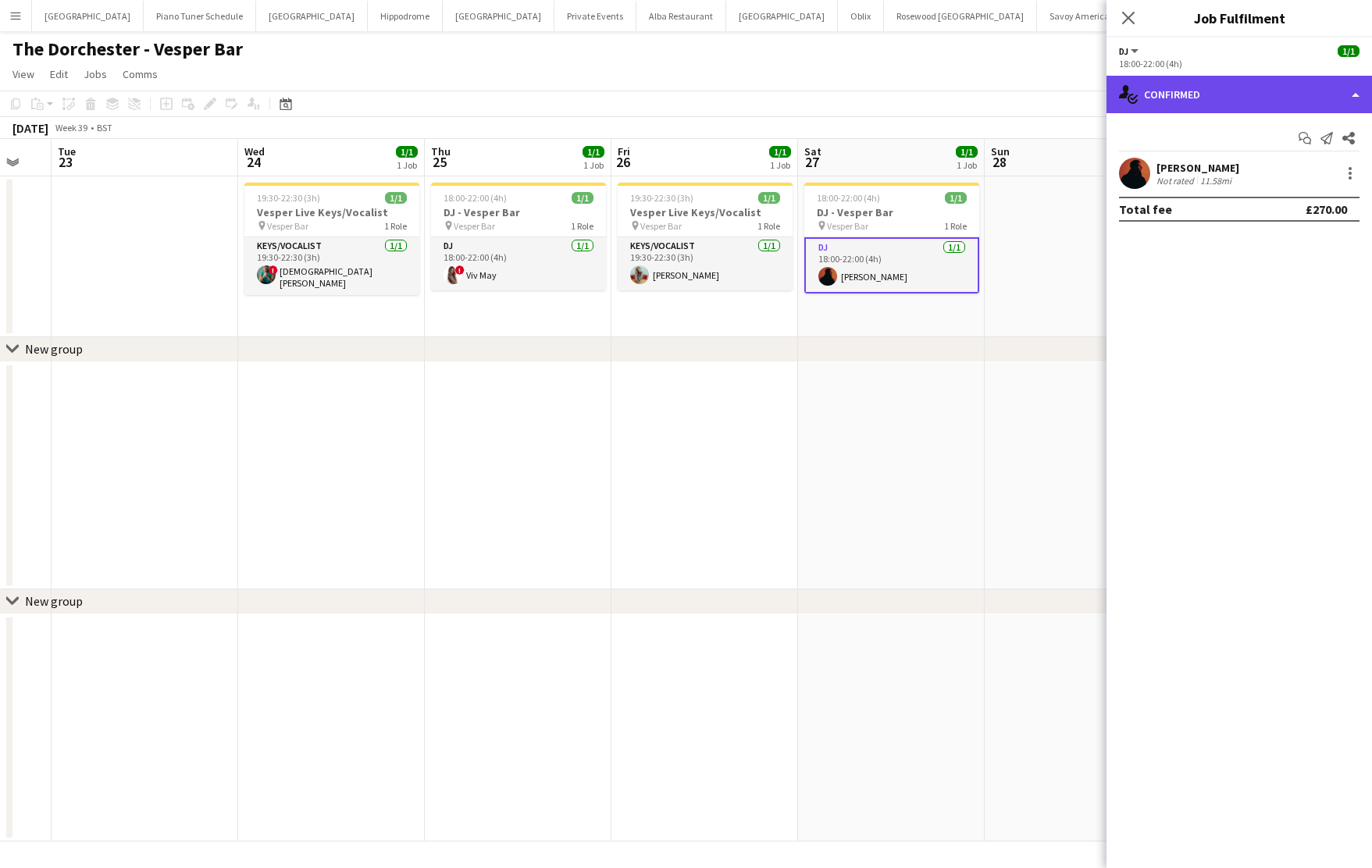
click at [1117, 101] on div "single-neutral-actions-check-2 Confirmed" at bounding box center [1239, 94] width 265 height 38
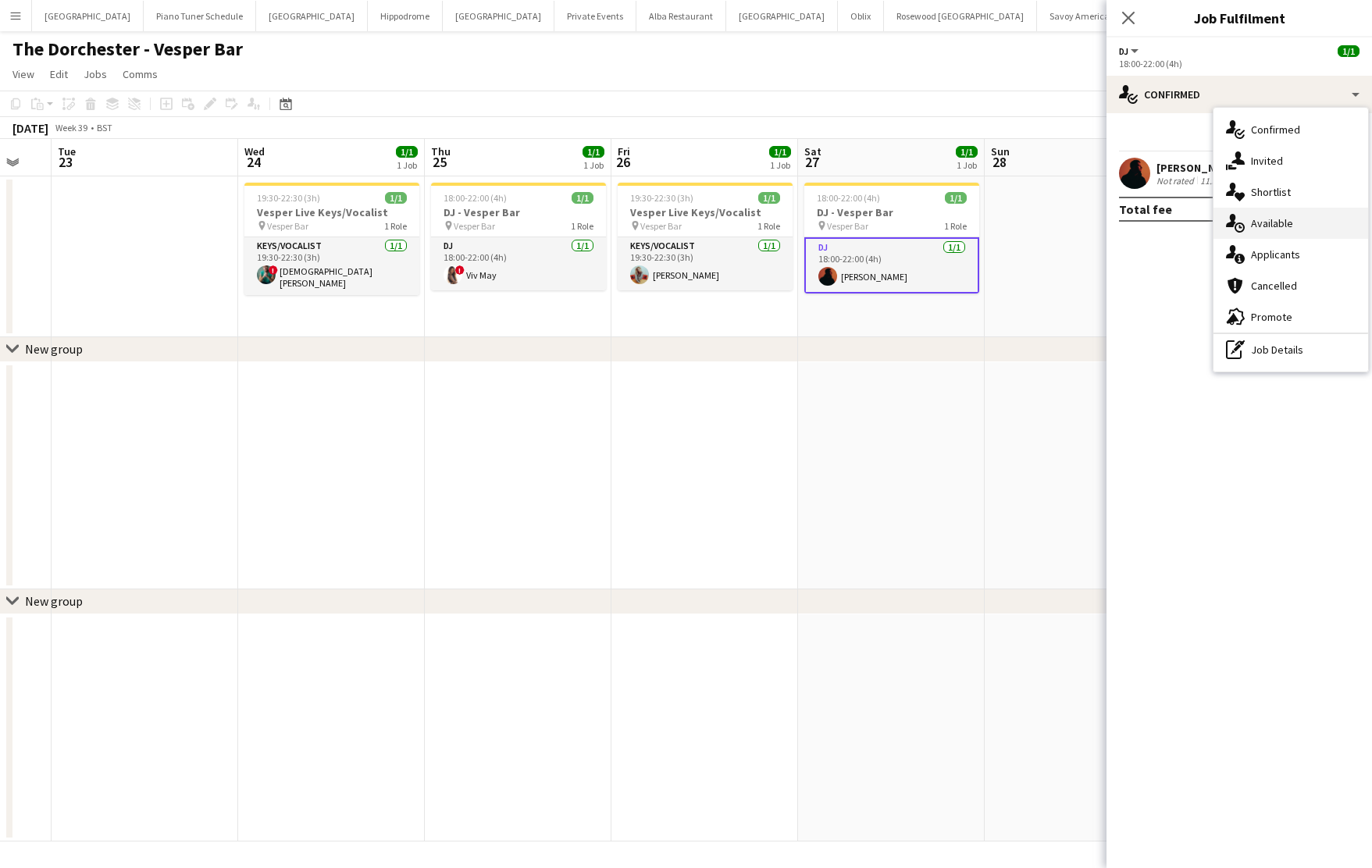
click at [1117, 219] on span "Available" at bounding box center [1272, 223] width 43 height 14
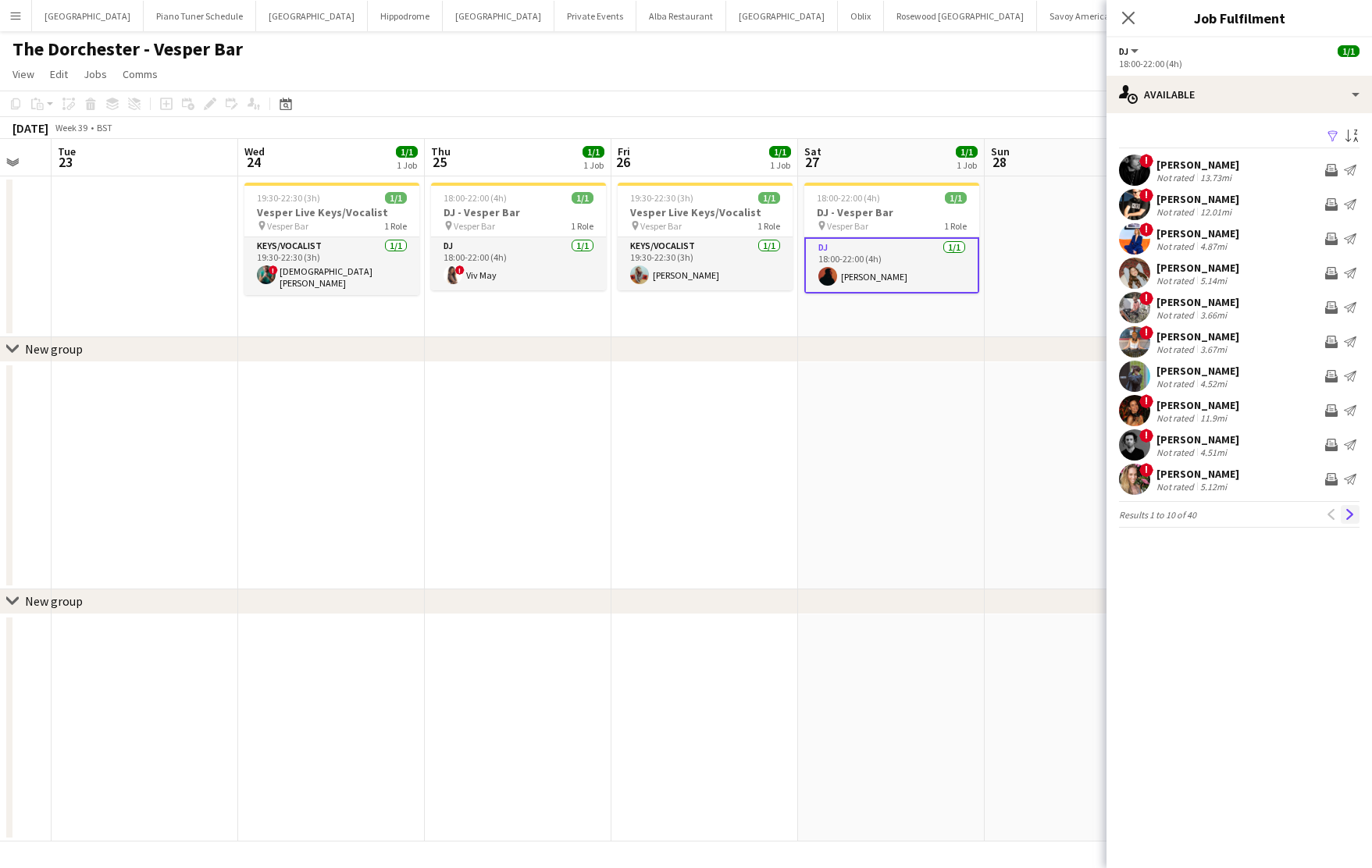
click at [1117, 514] on app-icon "Next" at bounding box center [1351, 515] width 11 height 11
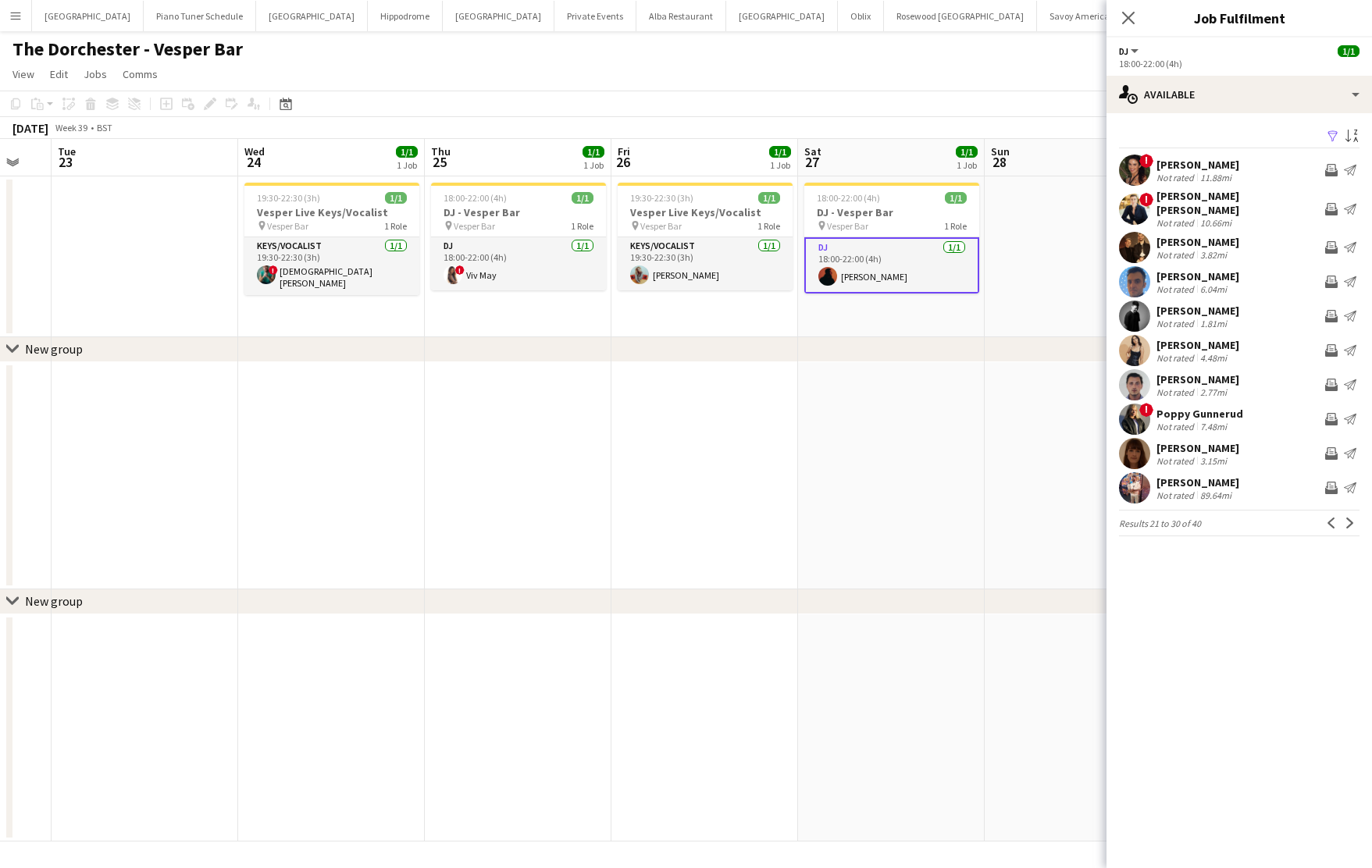
click at [885, 269] on app-card-role "DJ [DATE] 18:00-22:00 (4h) [PERSON_NAME]" at bounding box center [891, 265] width 175 height 56
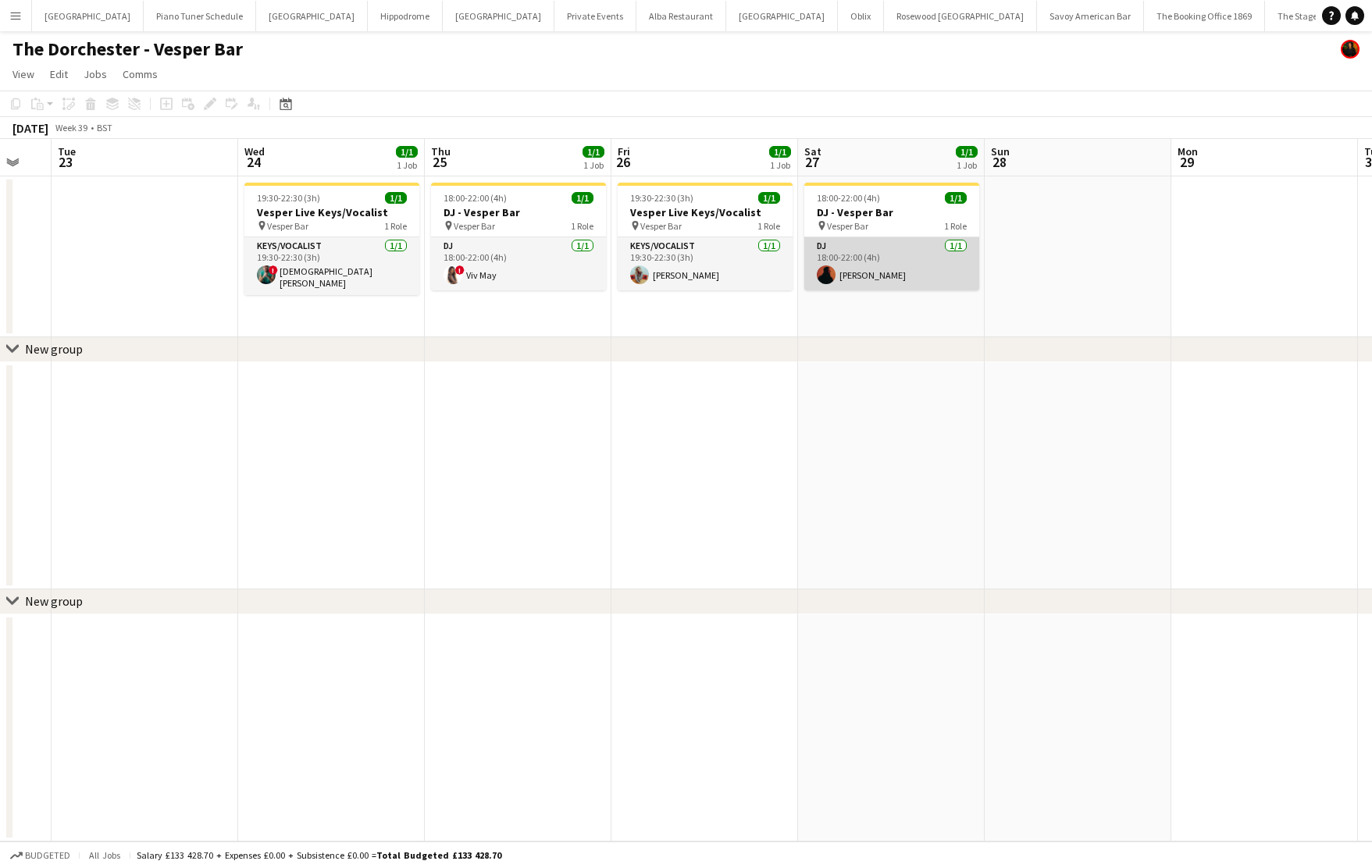
click at [883, 265] on app-card-role "DJ [DATE] 18:00-22:00 (4h) [PERSON_NAME]" at bounding box center [891, 263] width 175 height 53
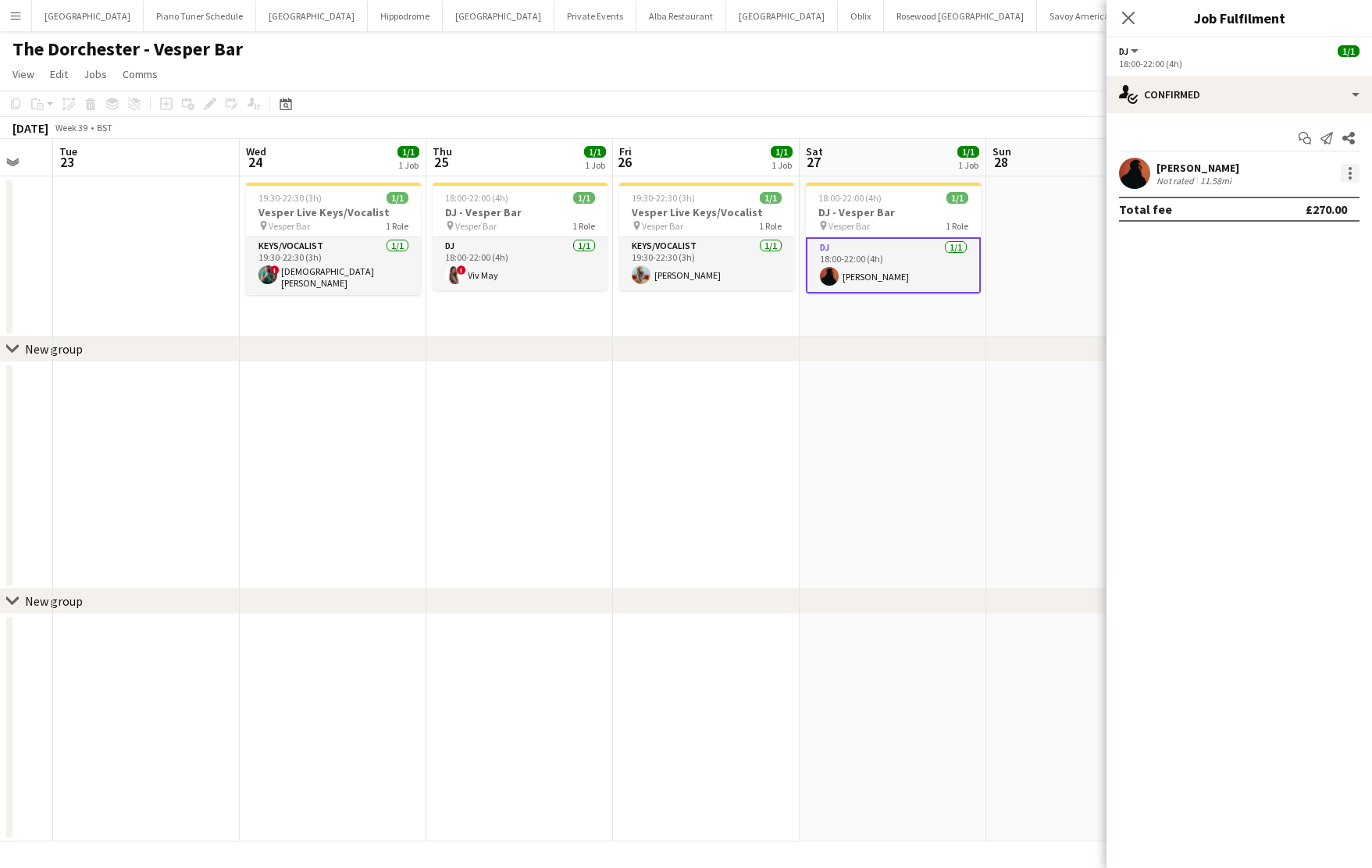
click at [1117, 167] on div at bounding box center [1350, 173] width 18 height 18
click at [1117, 339] on button "Remove" at bounding box center [1299, 352] width 122 height 38
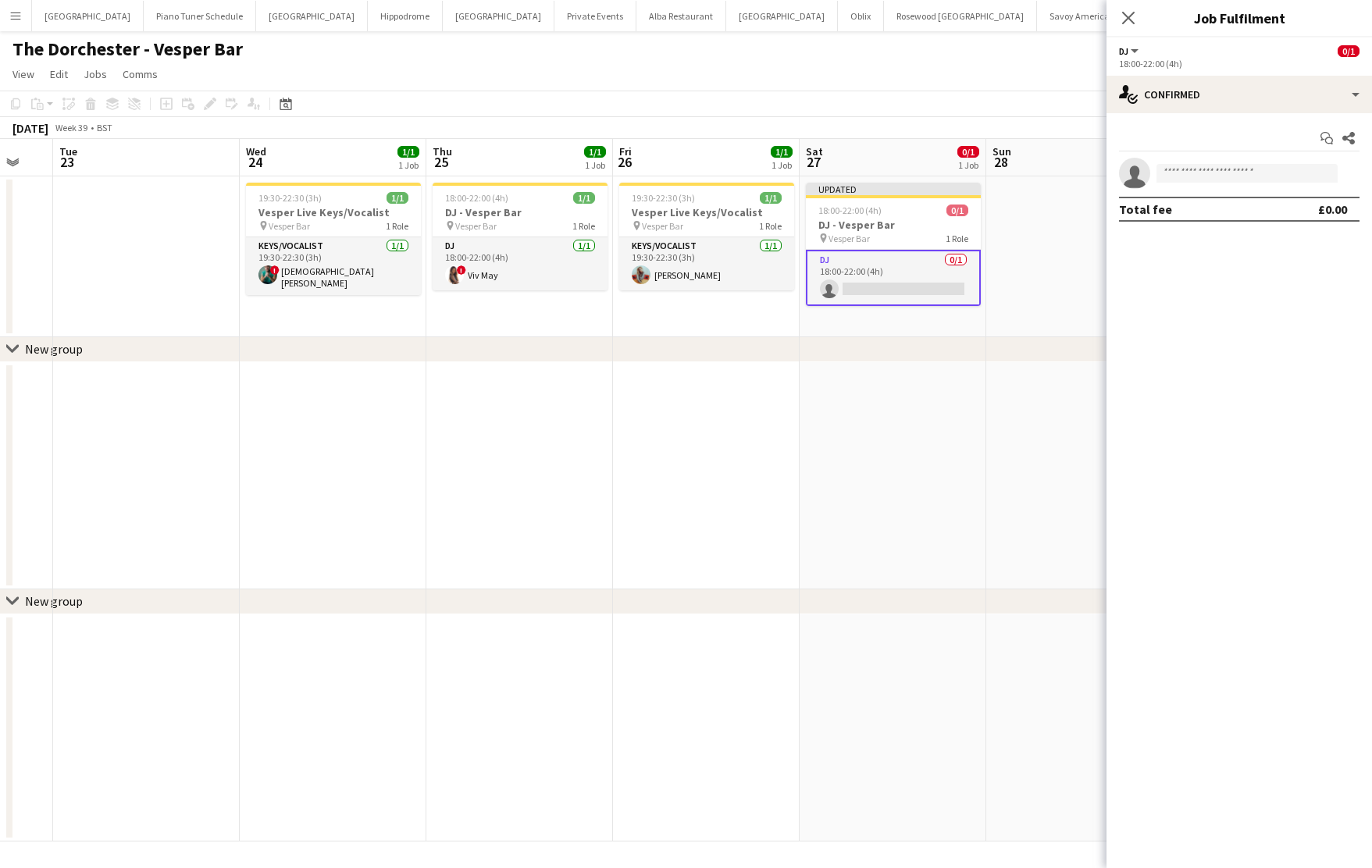
click at [907, 273] on app-card-role "DJ 0/1 18:00-22:00 (4h) single-neutral-actions" at bounding box center [893, 277] width 175 height 56
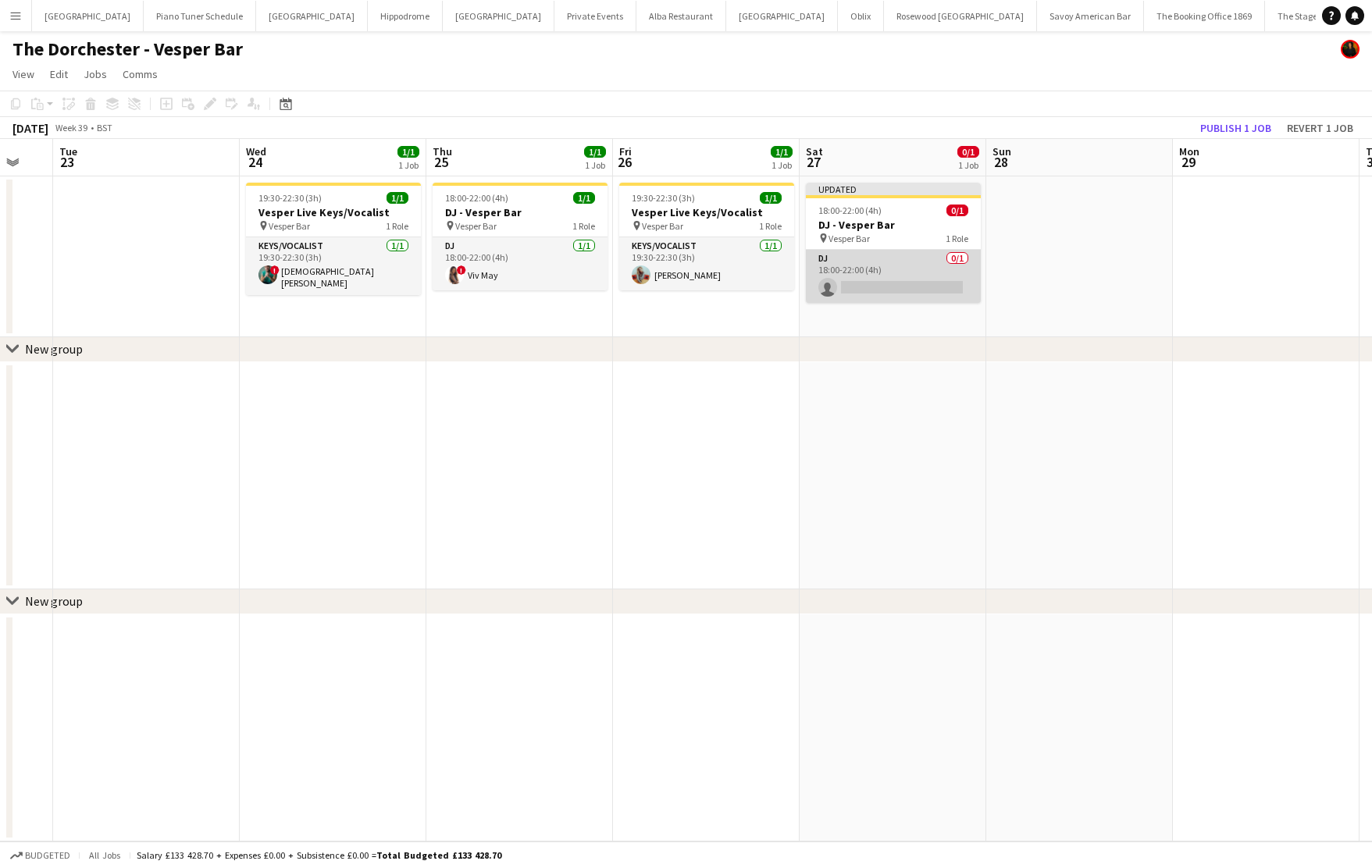
click at [921, 263] on app-card-role "DJ 0/1 18:00-22:00 (4h) single-neutral-actions" at bounding box center [893, 275] width 175 height 53
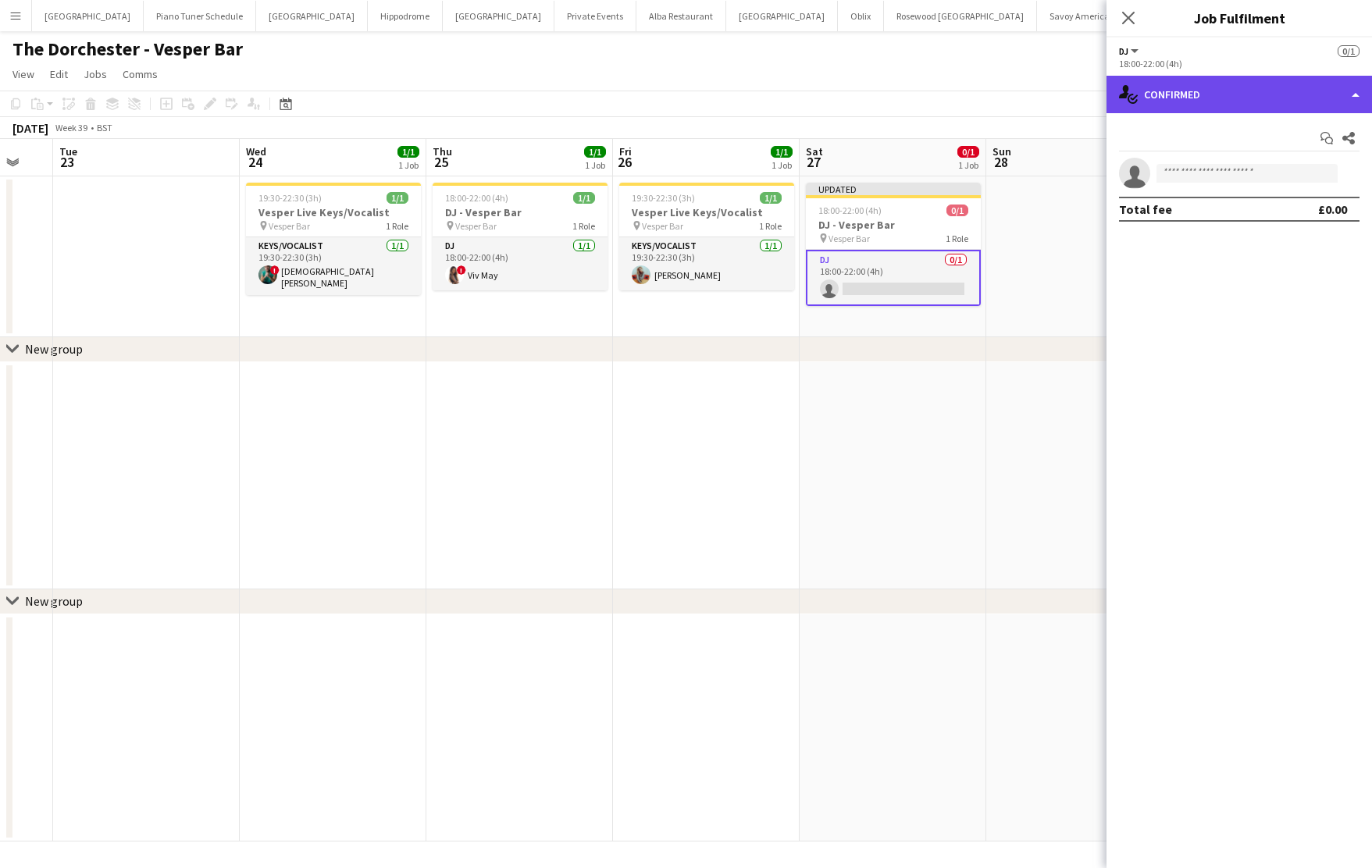
click at [1117, 96] on div "single-neutral-actions-check-2 Confirmed" at bounding box center [1239, 94] width 265 height 38
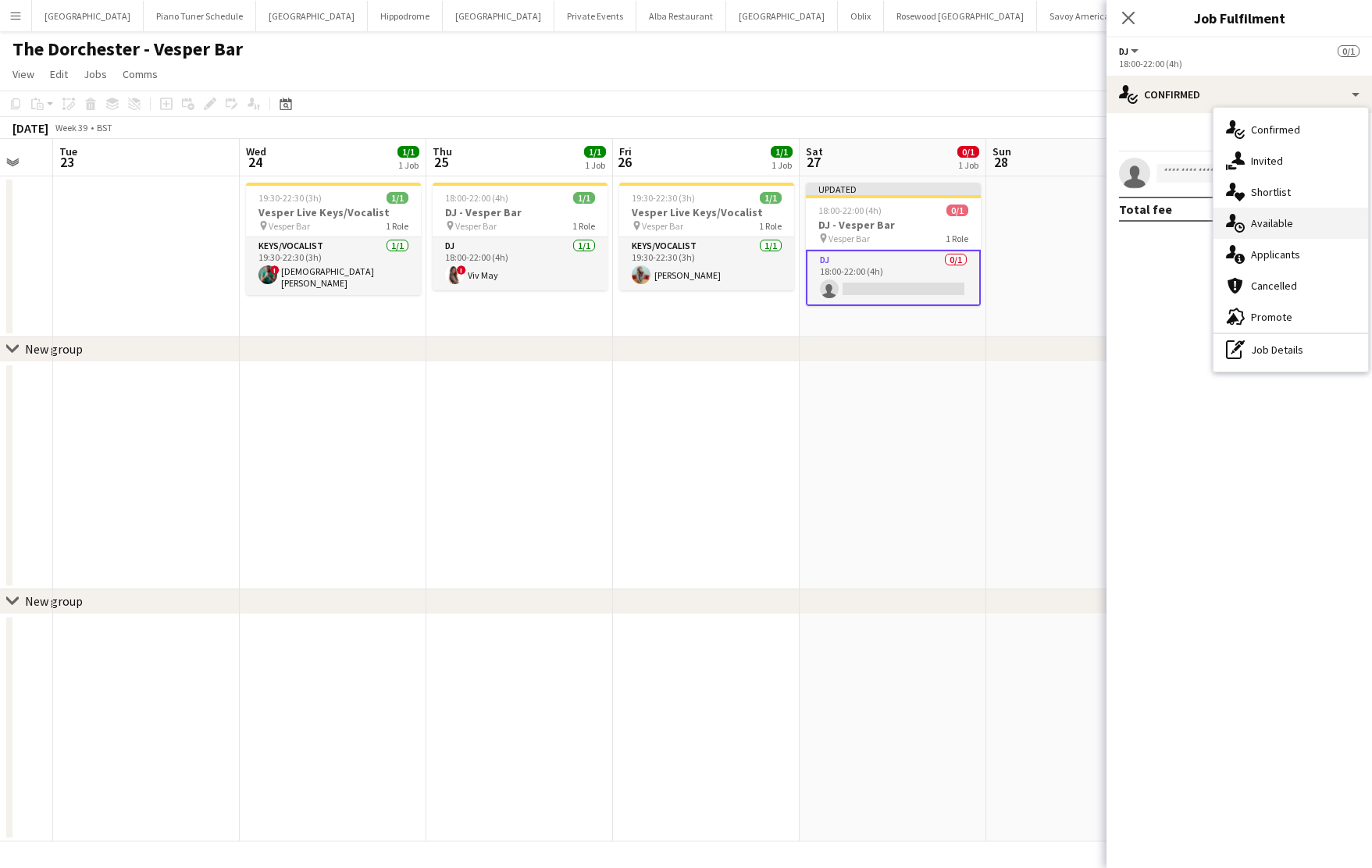
click at [1117, 213] on div "single-neutral-actions-upload Available" at bounding box center [1291, 224] width 154 height 31
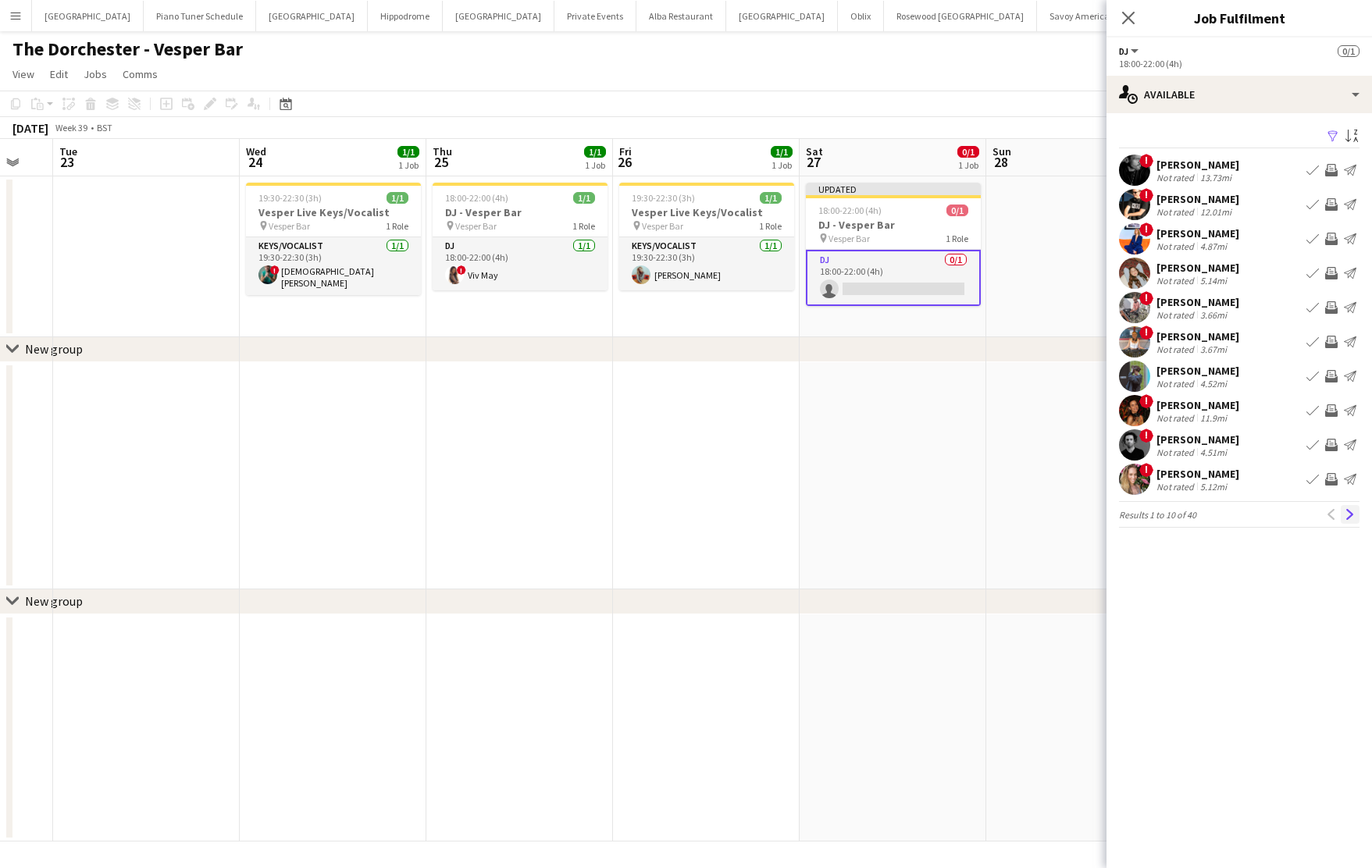
click at [1117, 513] on app-icon "Next" at bounding box center [1351, 515] width 11 height 11
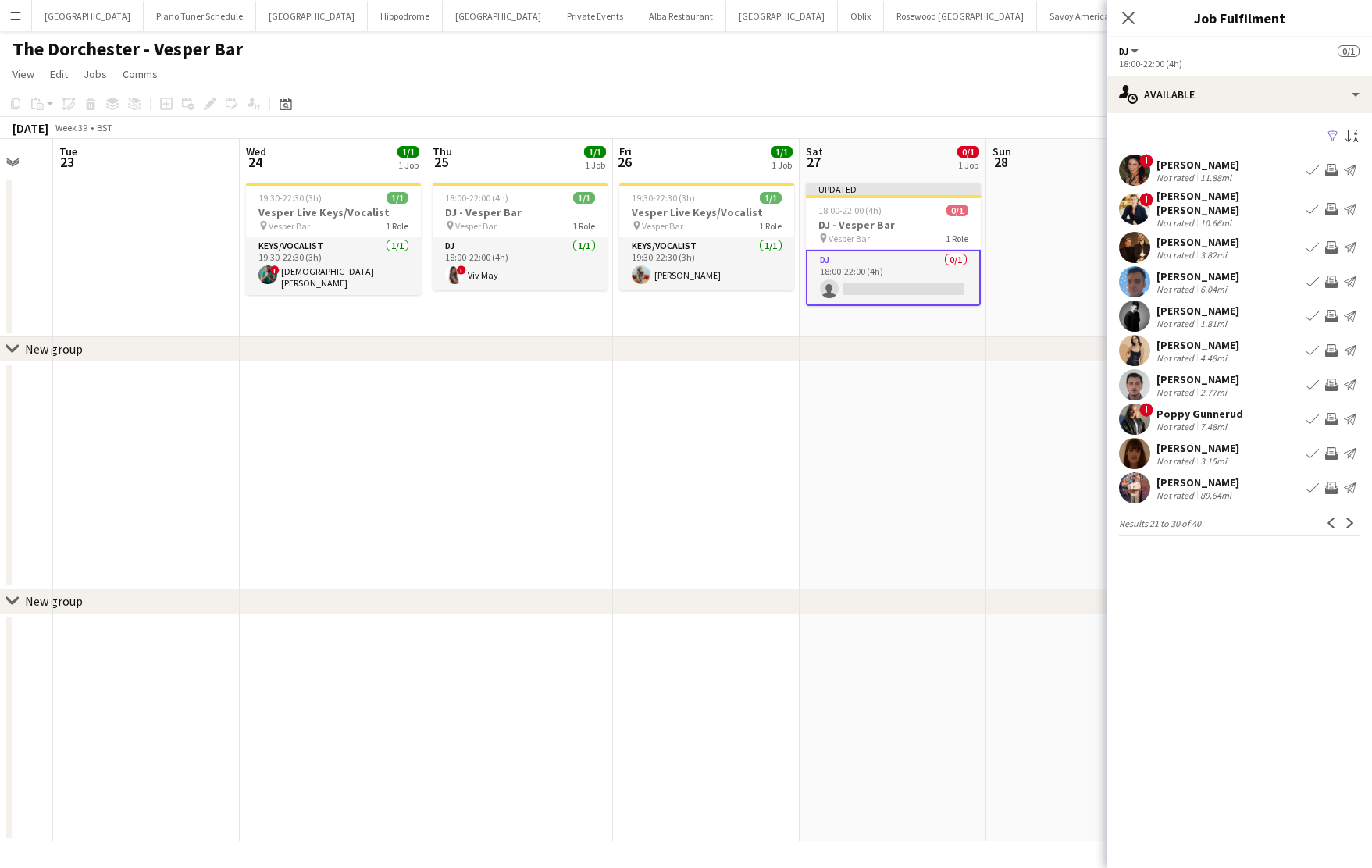
click at [1117, 344] on app-icon "Book crew" at bounding box center [1313, 350] width 13 height 13
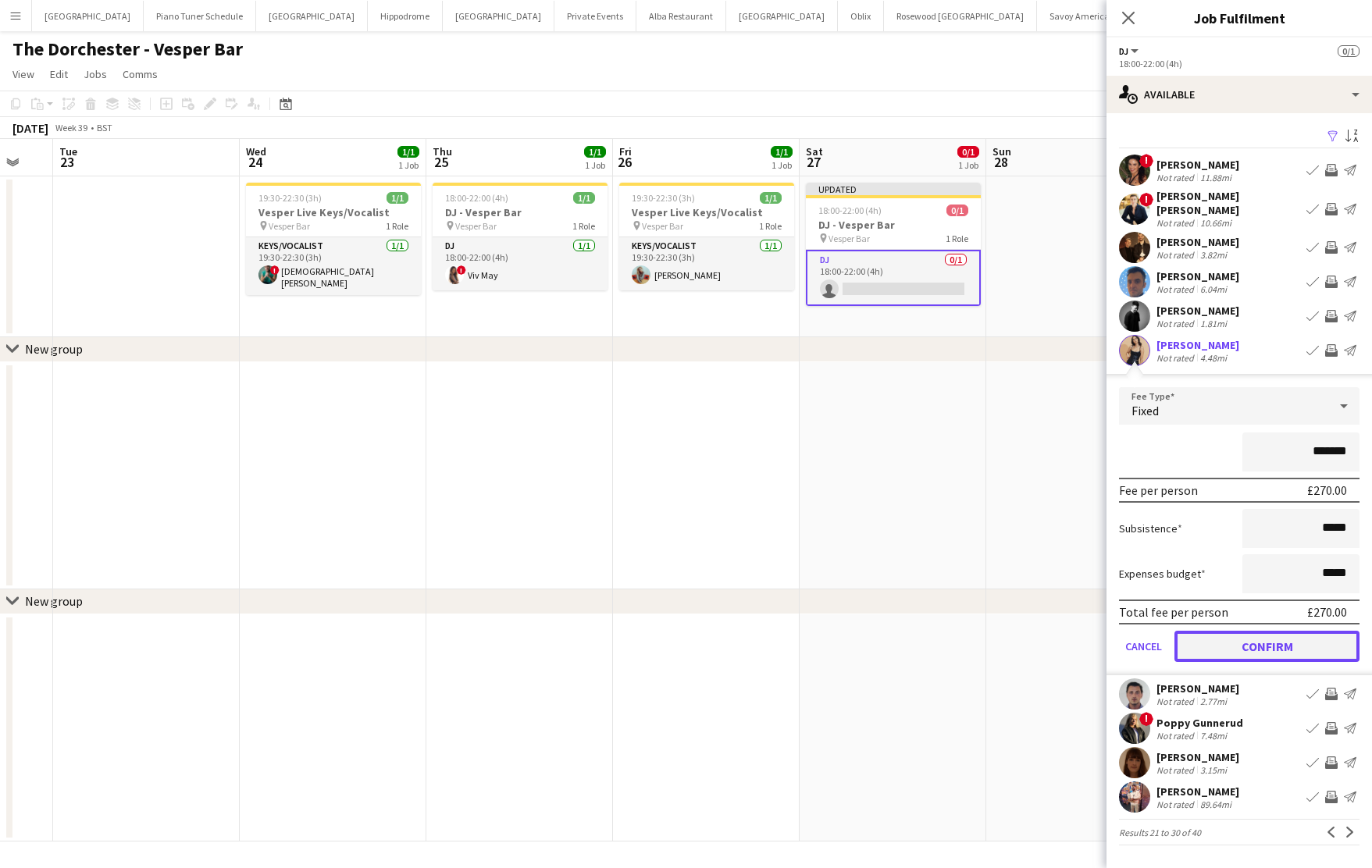
click at [1117, 641] on button "Confirm" at bounding box center [1267, 646] width 185 height 31
click at [1117, 630] on button "Confirm" at bounding box center [1267, 646] width 185 height 31
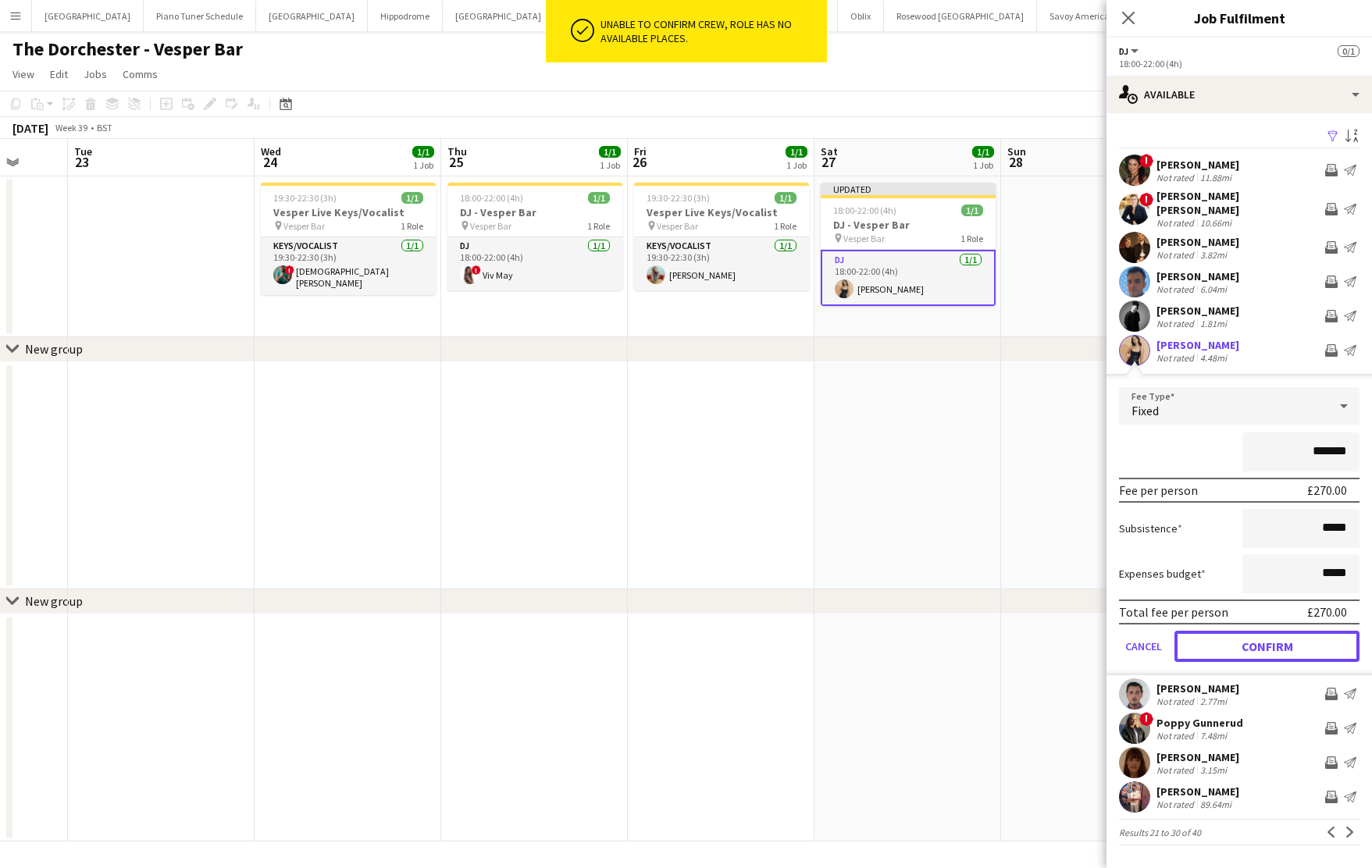
scroll to position [0, 495]
click at [717, 382] on app-date-cell at bounding box center [719, 476] width 187 height 227
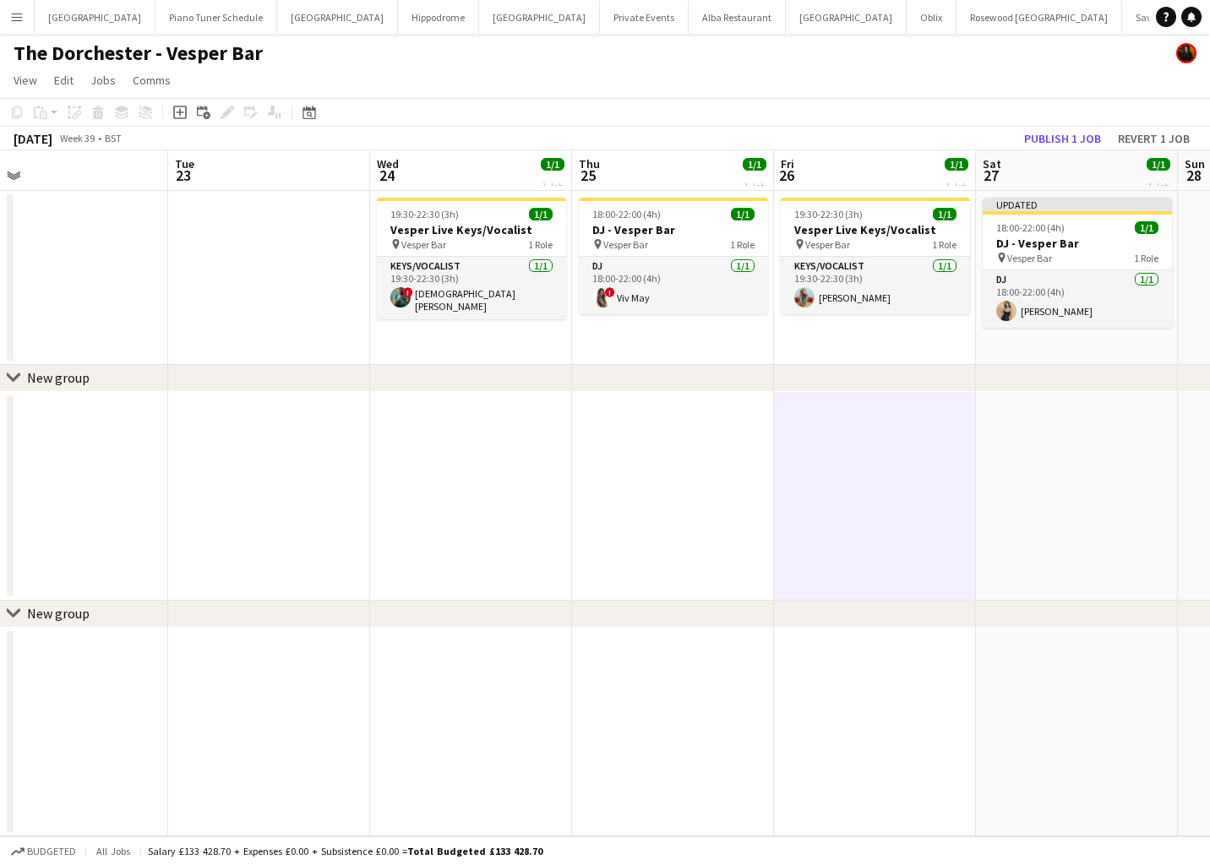
scroll to position [0, 644]
